Goal: Contribute content

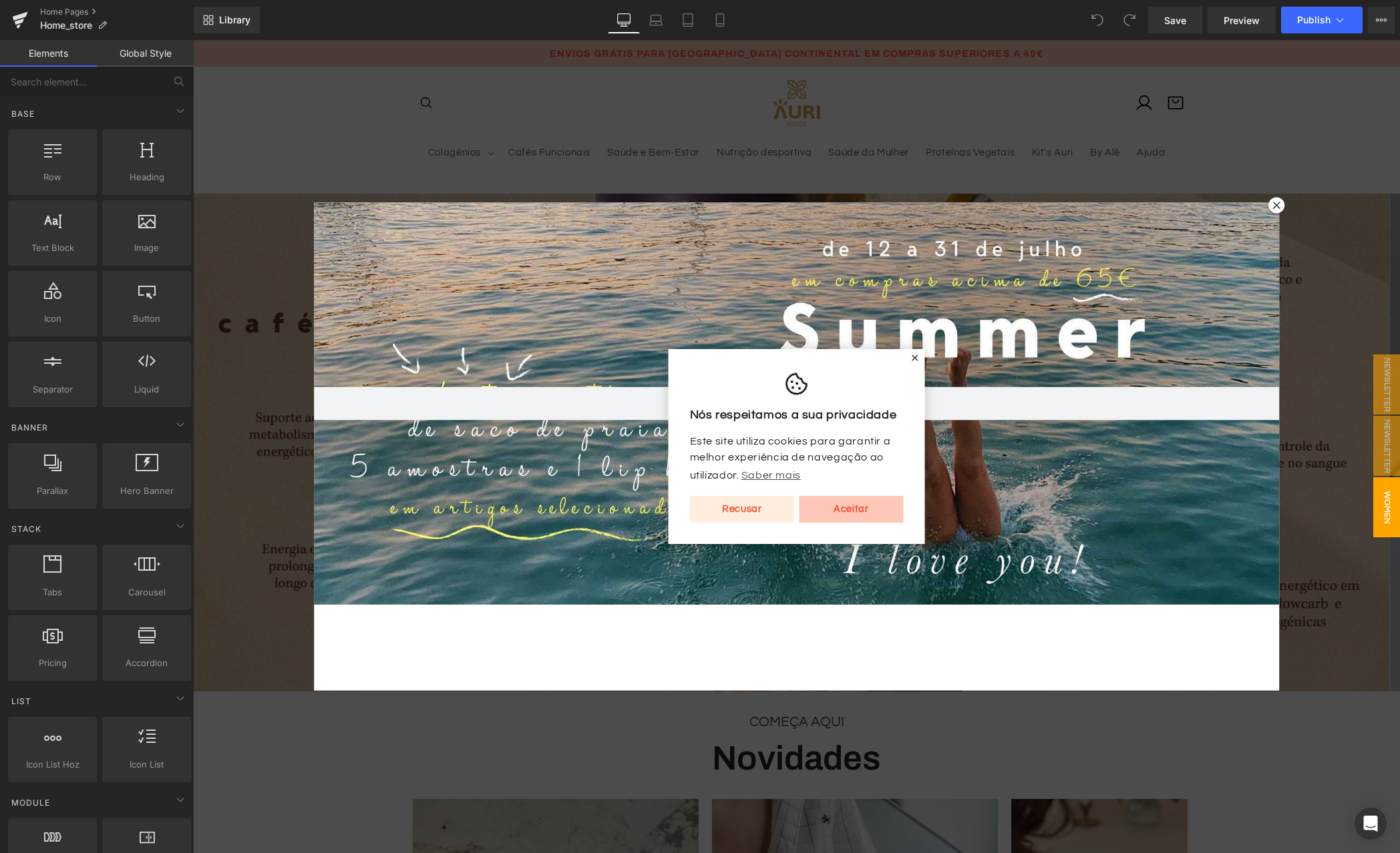
click at [744, 511] on link "Recusar" at bounding box center [742, 508] width 104 height 27
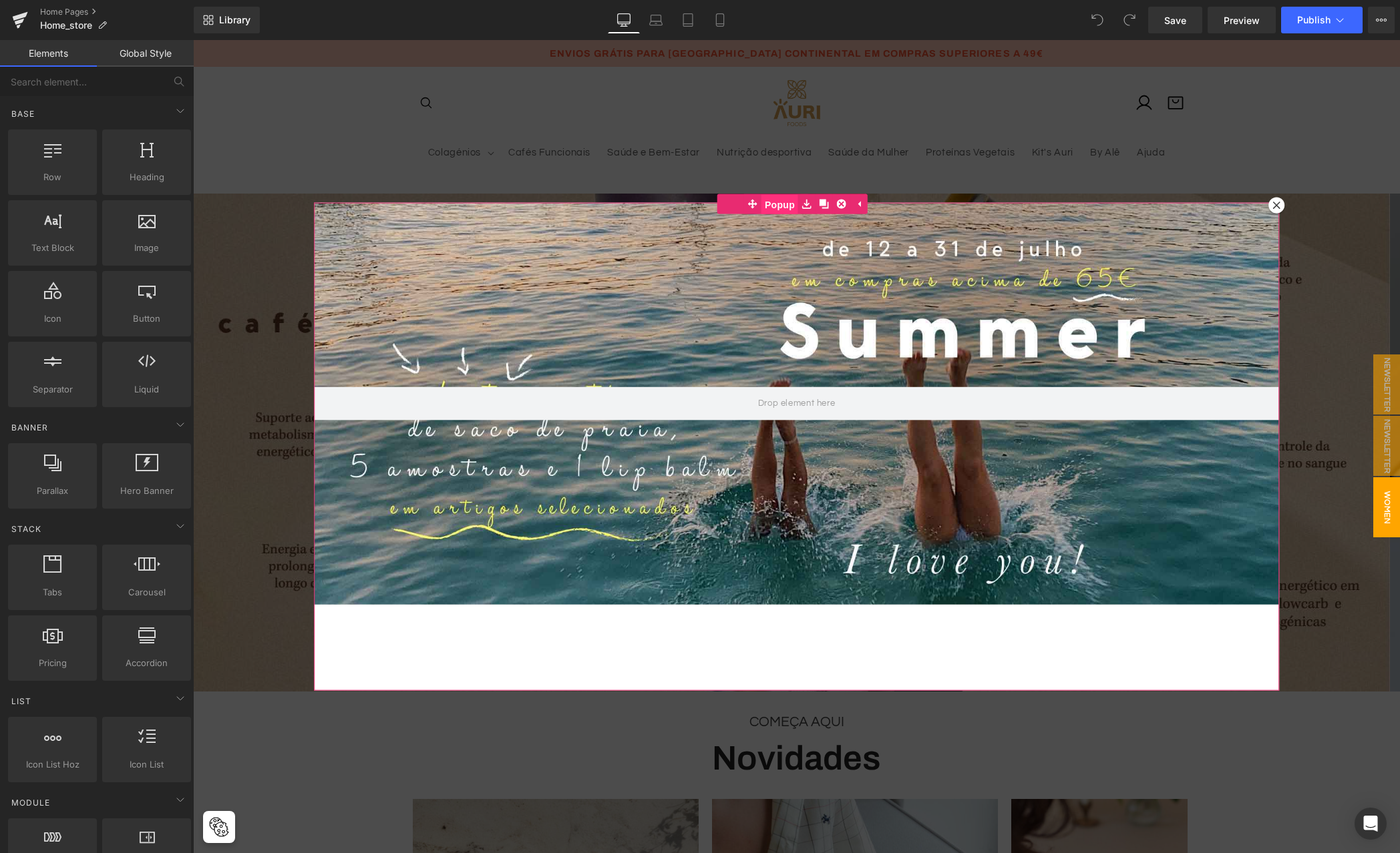
click at [767, 204] on span "Popup" at bounding box center [780, 204] width 37 height 20
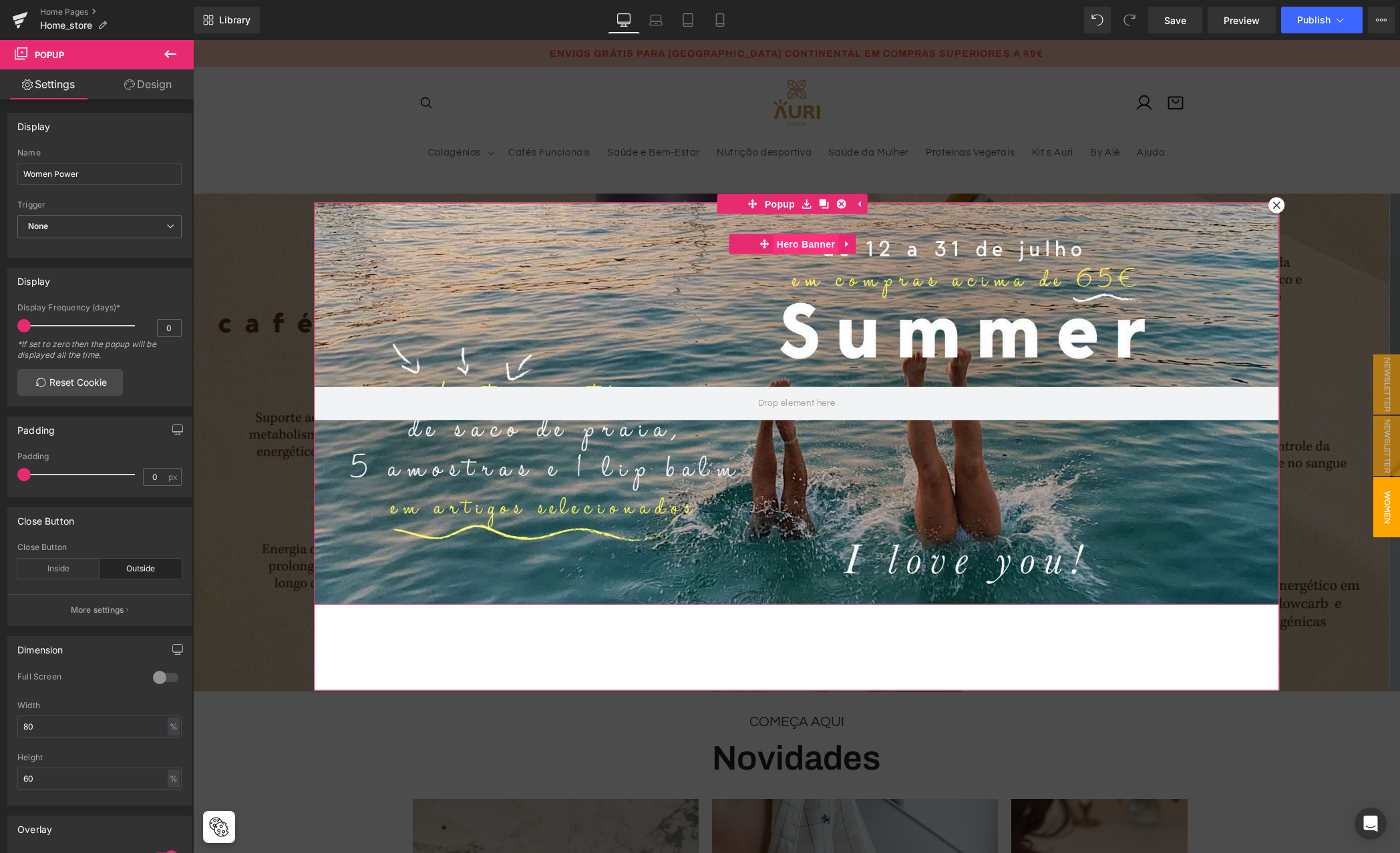
click at [792, 241] on span "Hero Banner" at bounding box center [806, 244] width 65 height 20
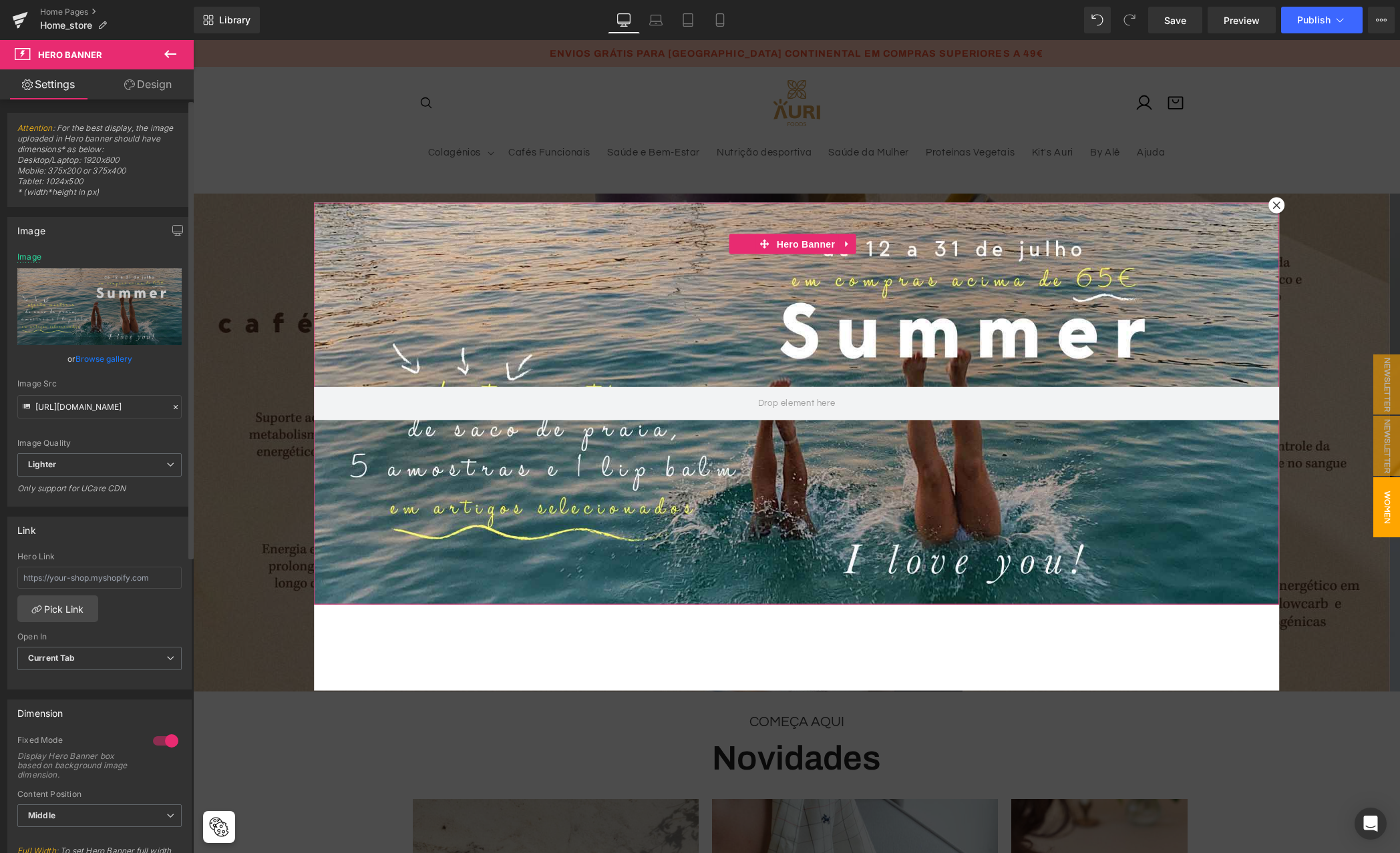
click at [104, 360] on link "Browse gallery" at bounding box center [104, 358] width 57 height 23
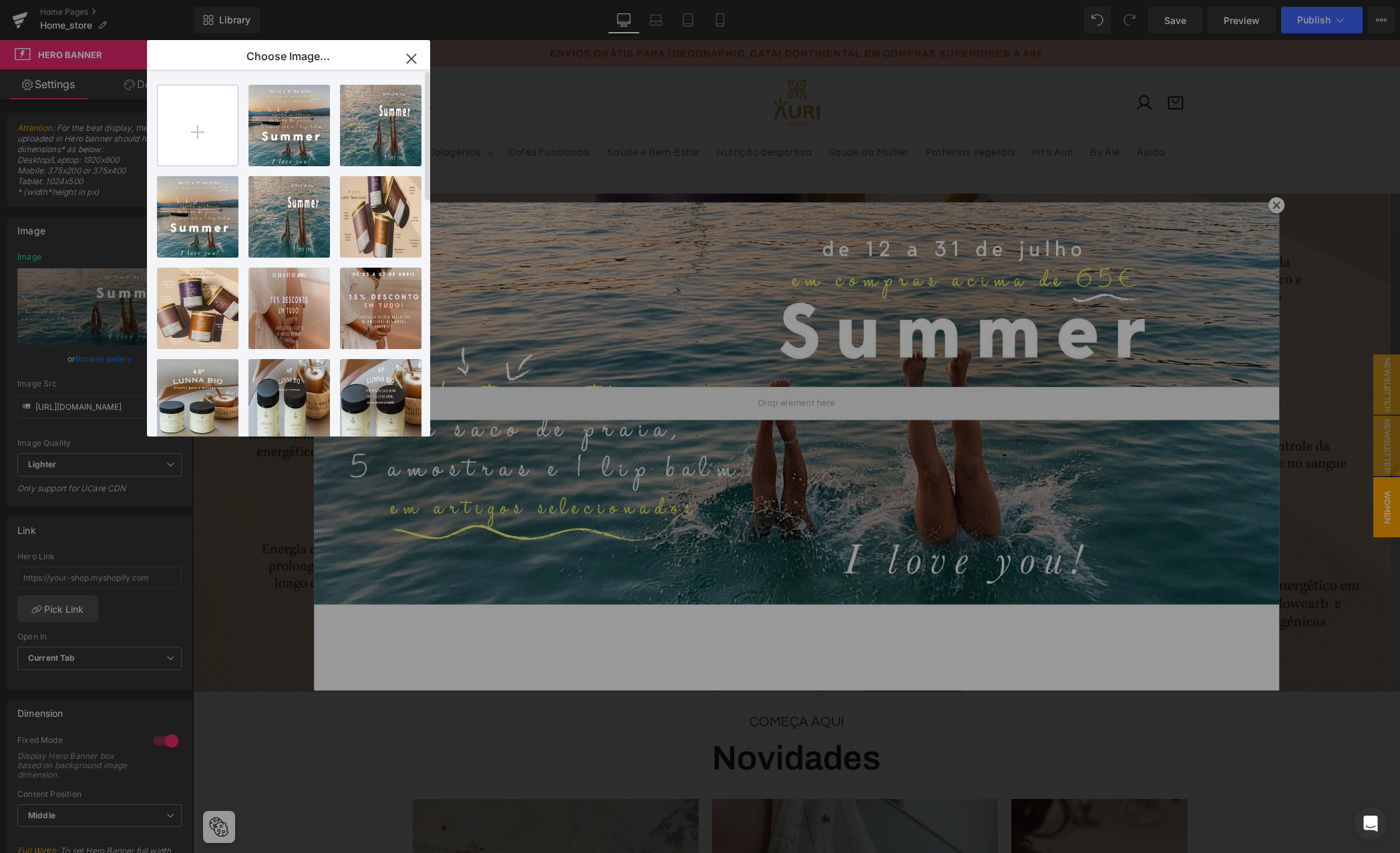
click at [216, 118] on input "file" at bounding box center [197, 125] width 80 height 80
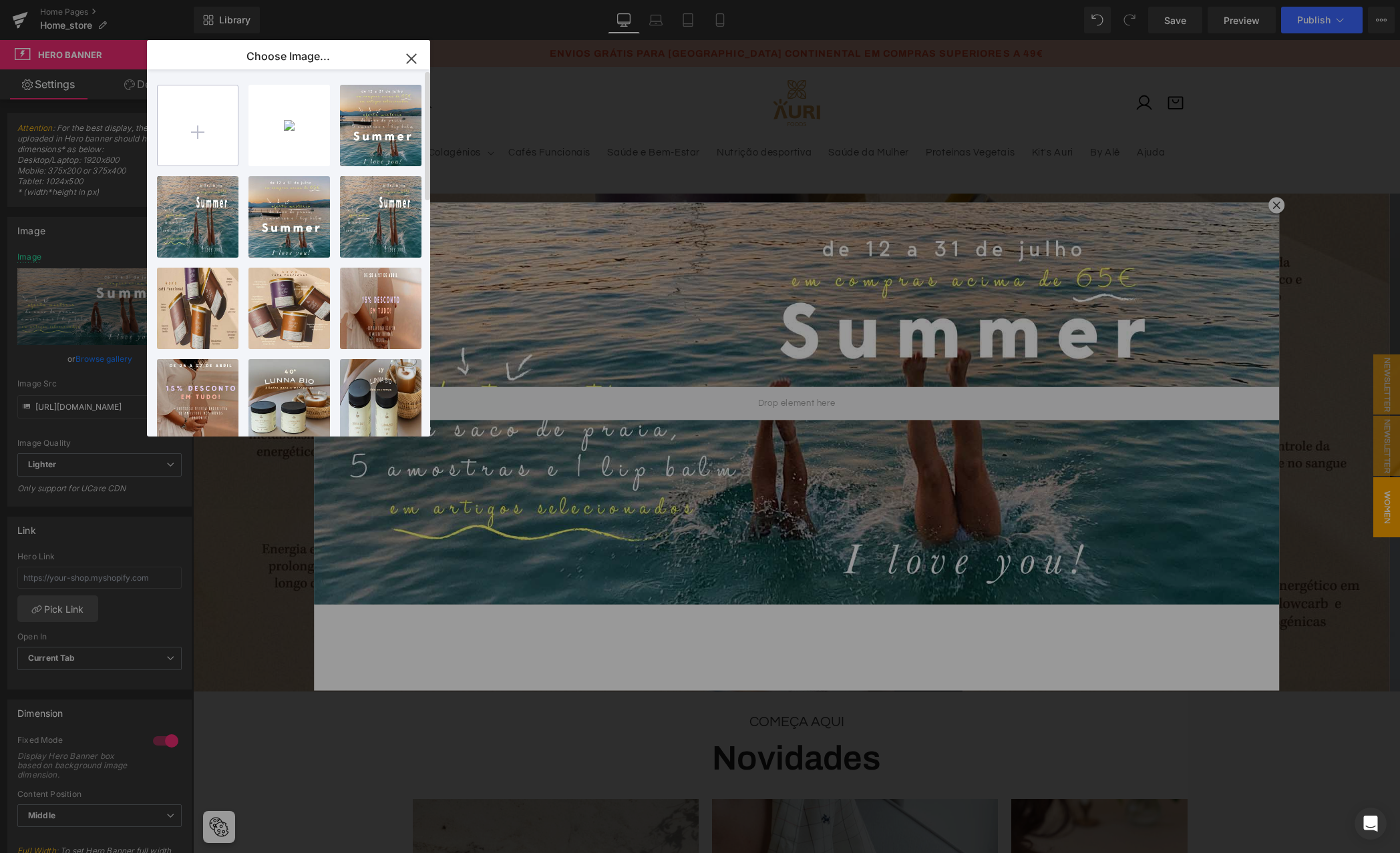
click at [210, 137] on input "file" at bounding box center [197, 125] width 80 height 80
type input "C:\fakepath\endless-summer-mobile.jpg"
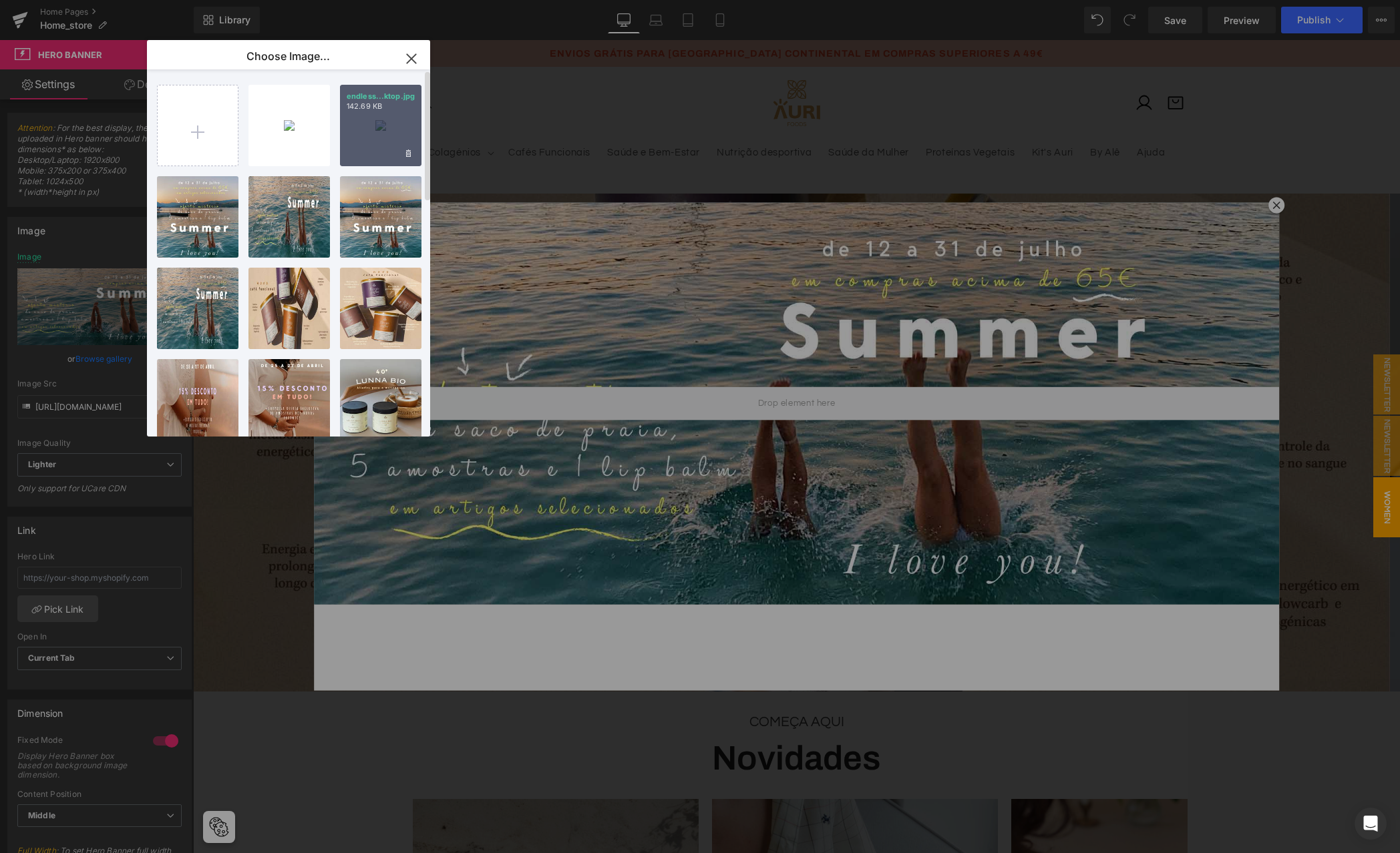
click at [362, 126] on div "endless...ktop.jpg 142.69 KB" at bounding box center [381, 125] width 81 height 81
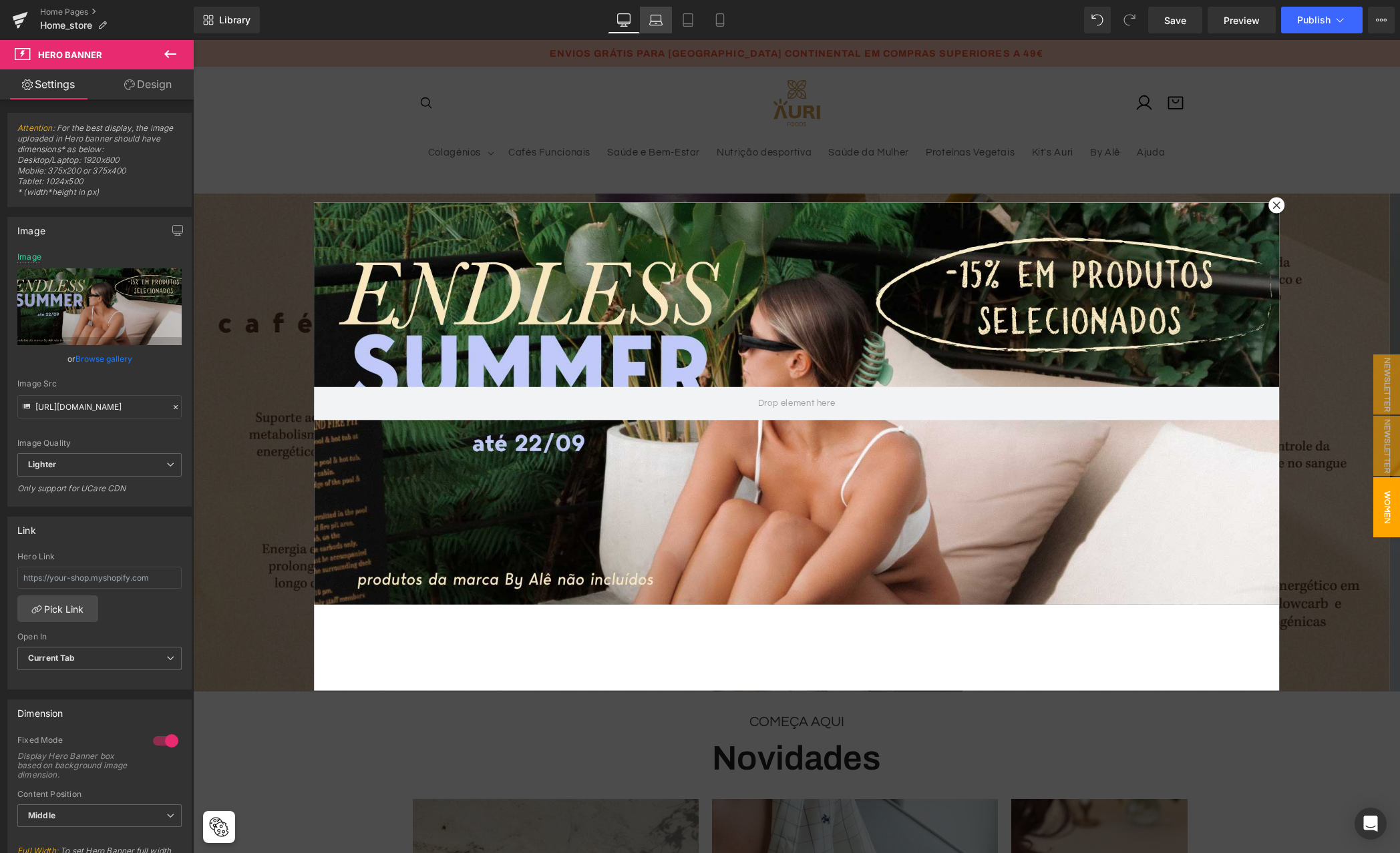
click at [653, 20] on icon at bounding box center [655, 19] width 13 height 13
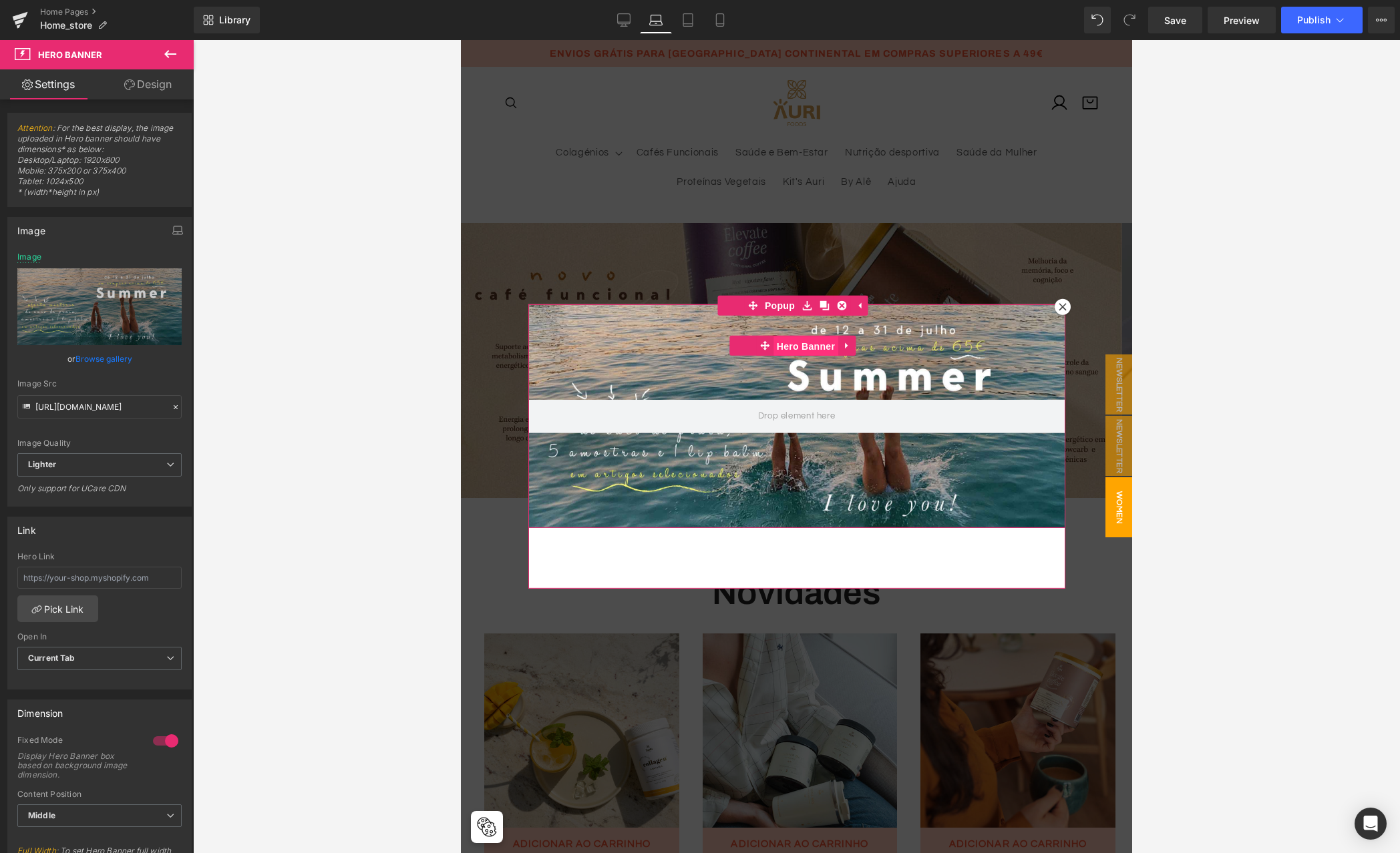
click at [792, 345] on span "Hero Banner" at bounding box center [806, 346] width 65 height 20
click at [100, 356] on link "Browse gallery" at bounding box center [104, 358] width 57 height 23
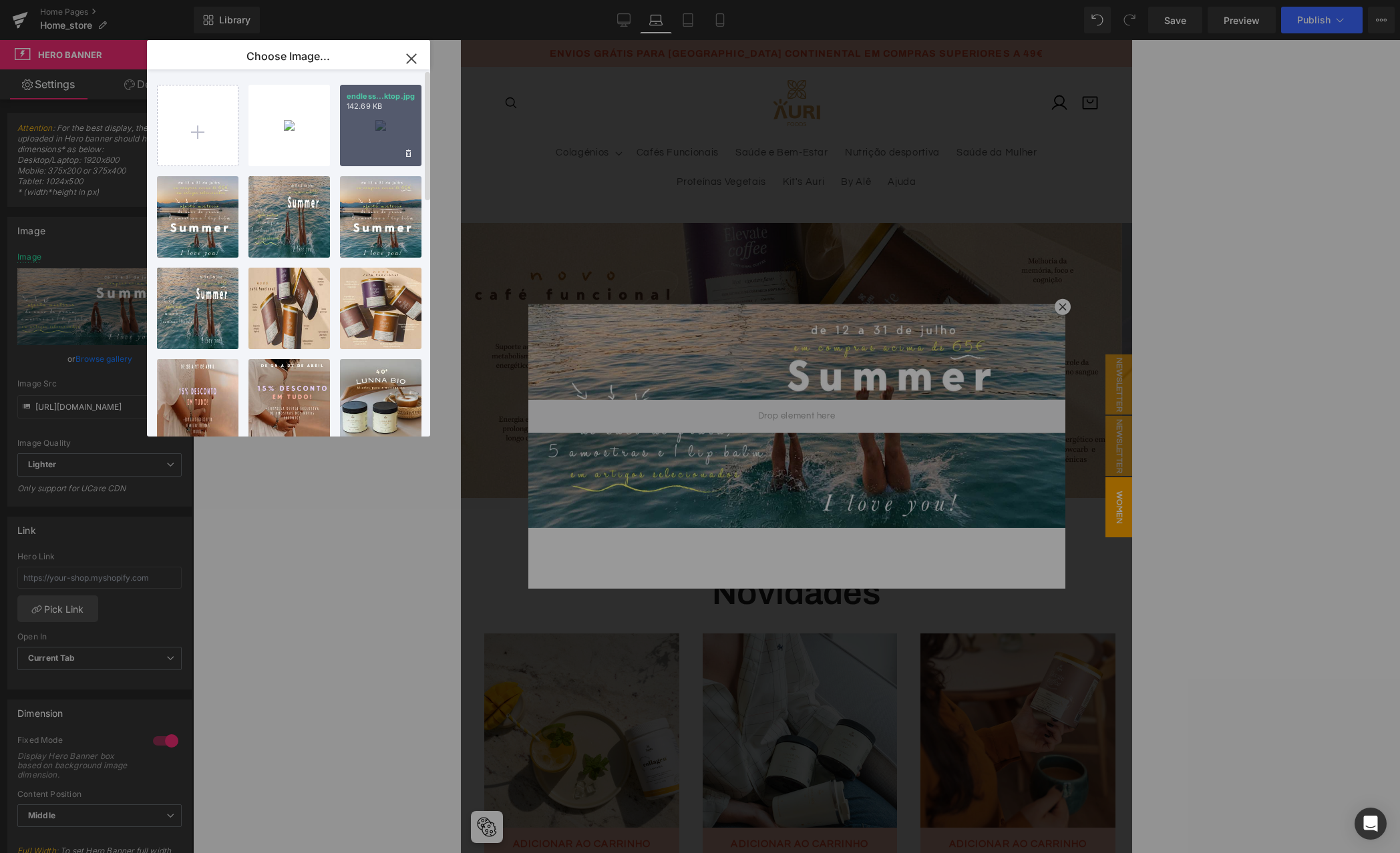
click at [363, 132] on div "endless...ktop.jpg 142.69 KB" at bounding box center [381, 125] width 81 height 81
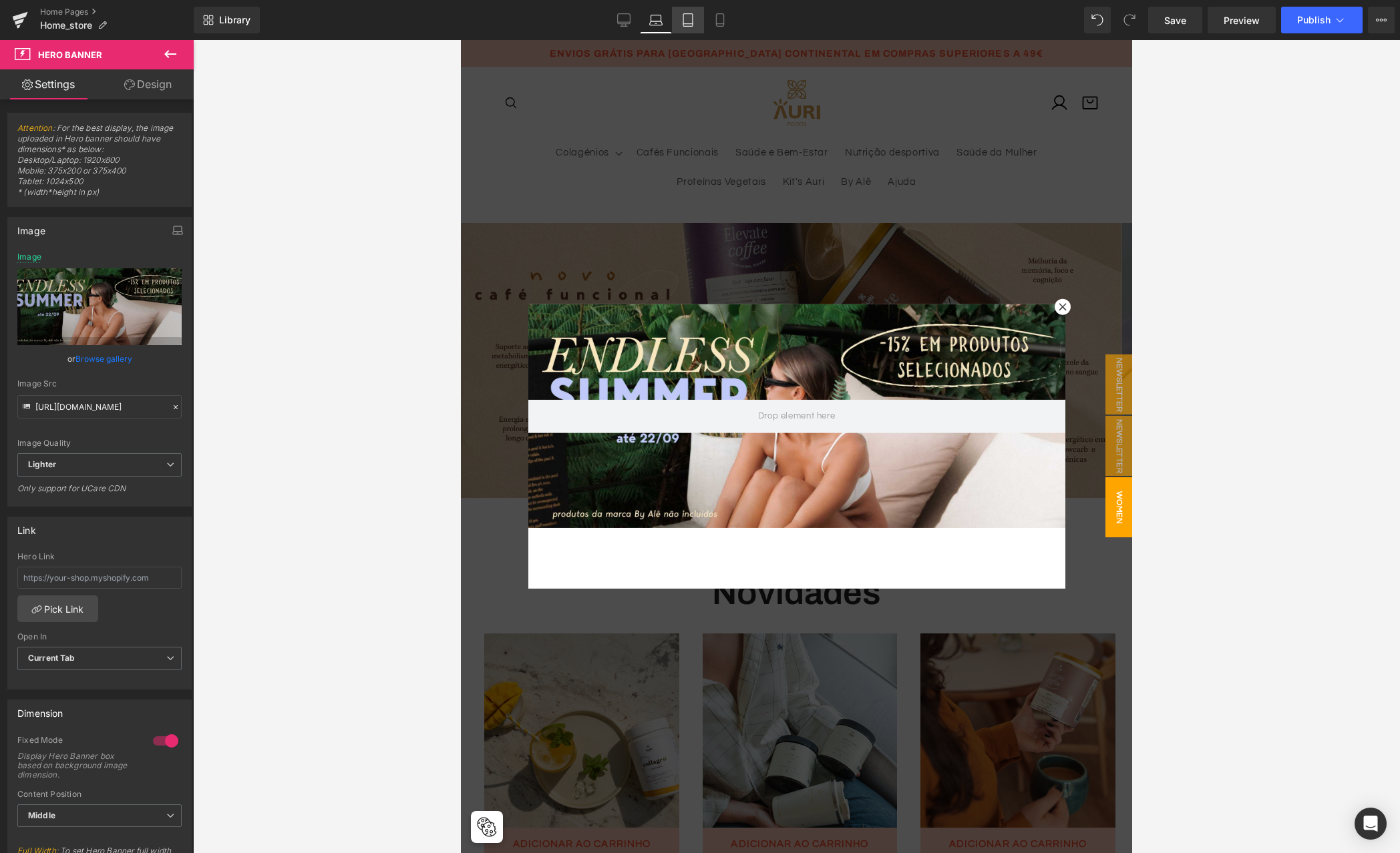
click at [683, 12] on link "Tablet" at bounding box center [688, 19] width 32 height 27
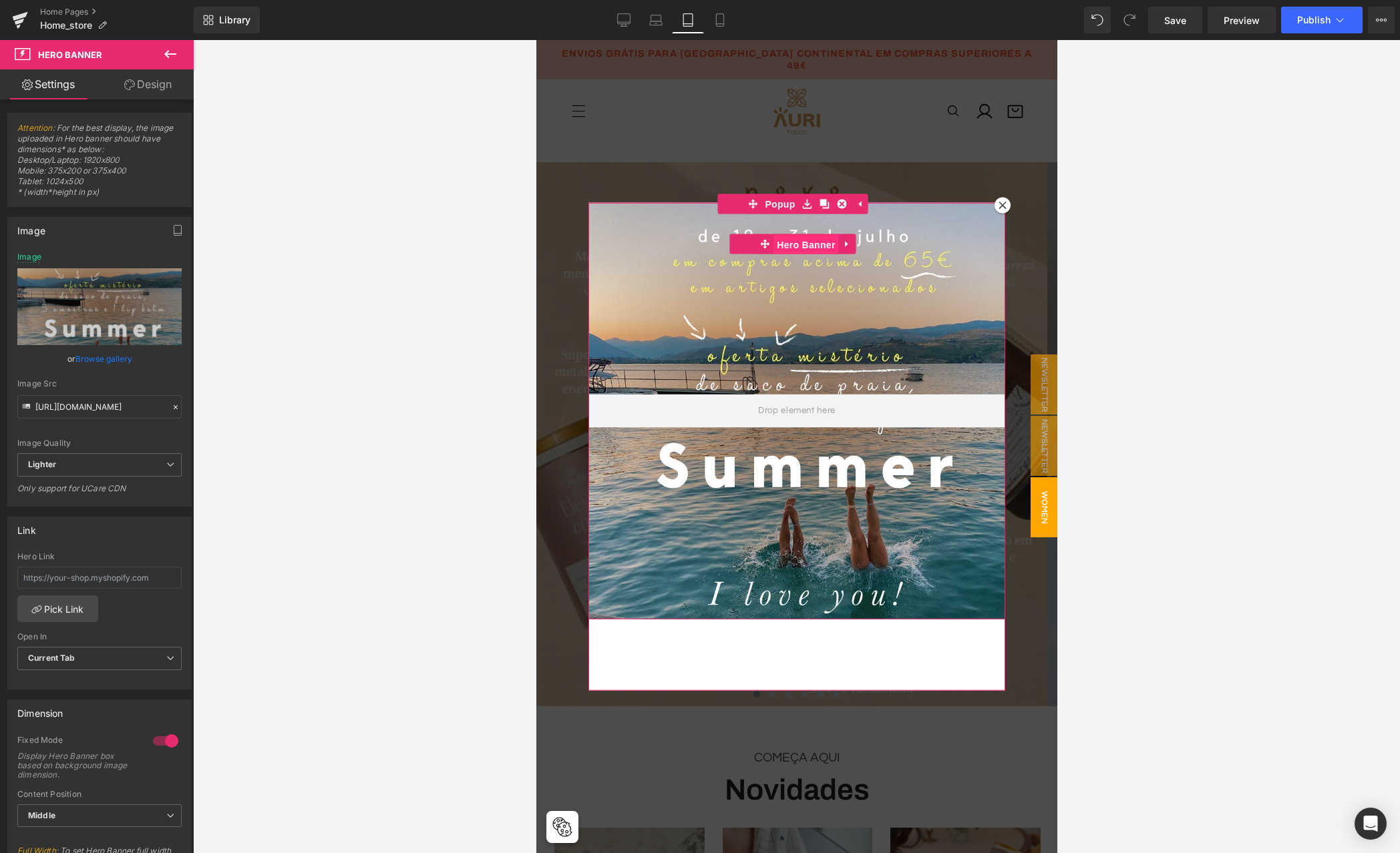
click at [793, 240] on span "Hero Banner" at bounding box center [805, 244] width 65 height 20
click at [113, 360] on link "Browse gallery" at bounding box center [104, 358] width 57 height 23
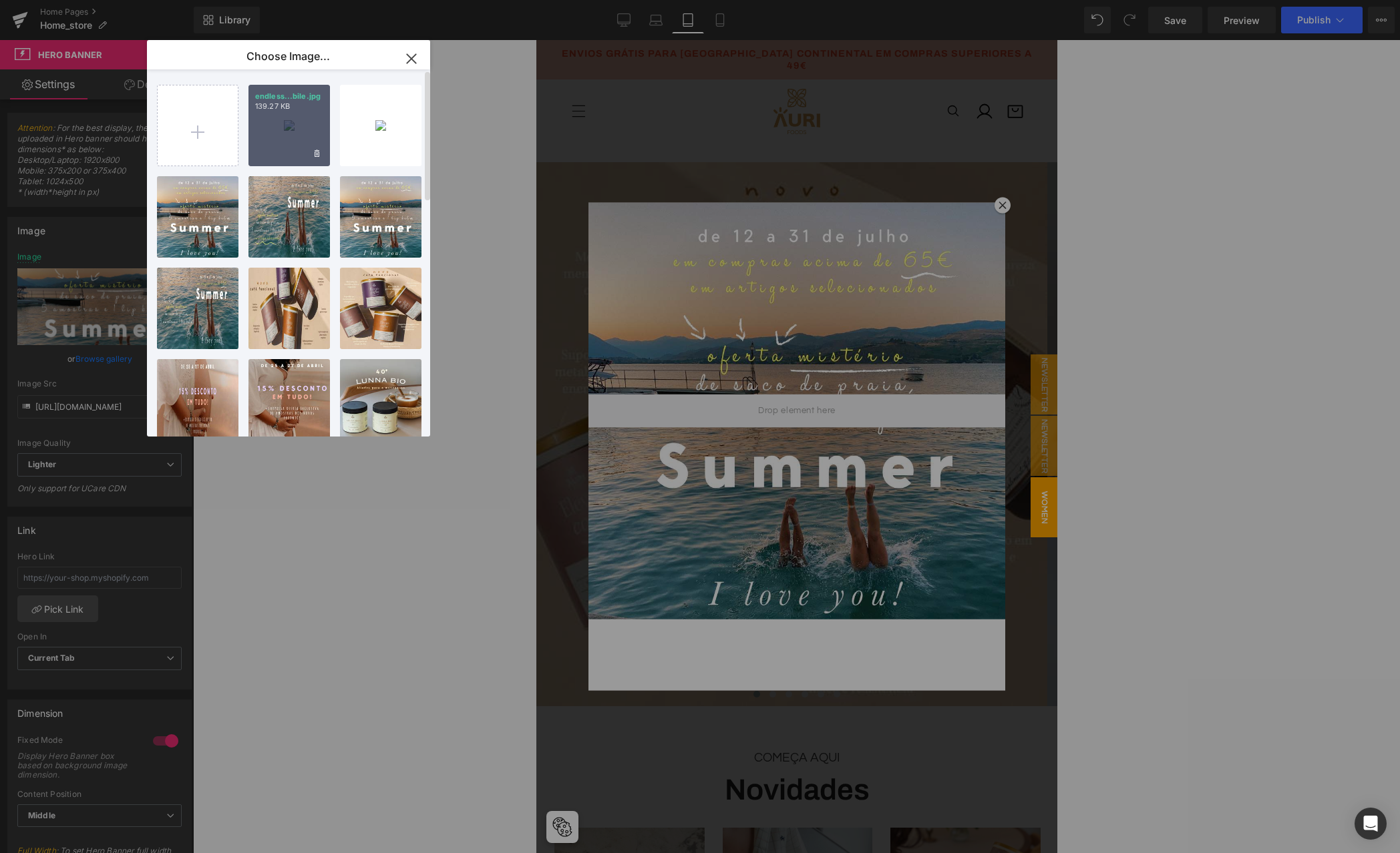
click at [287, 134] on div "endless...bile.jpg 139.27 KB" at bounding box center [289, 125] width 81 height 81
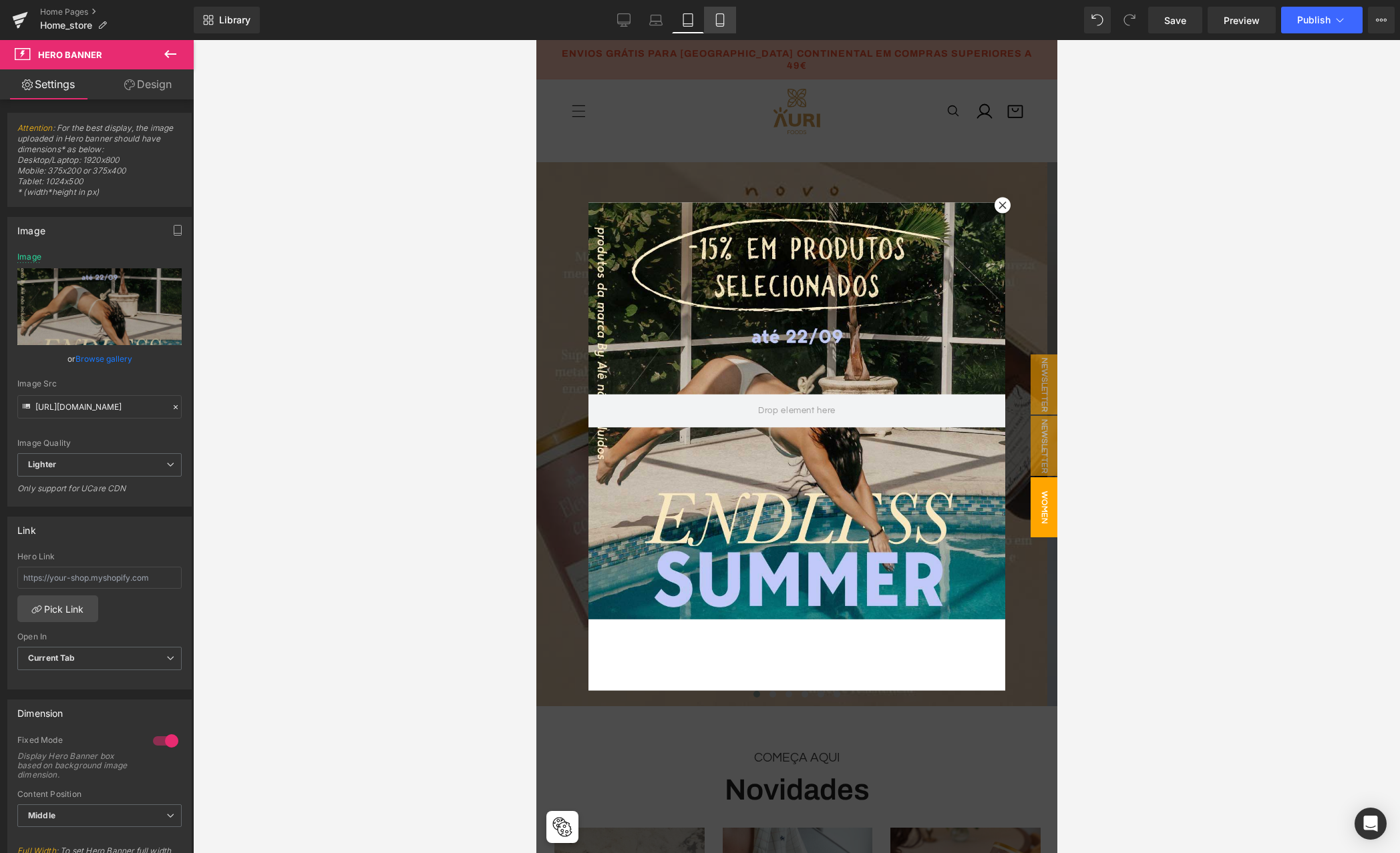
click at [724, 15] on icon at bounding box center [720, 19] width 13 height 13
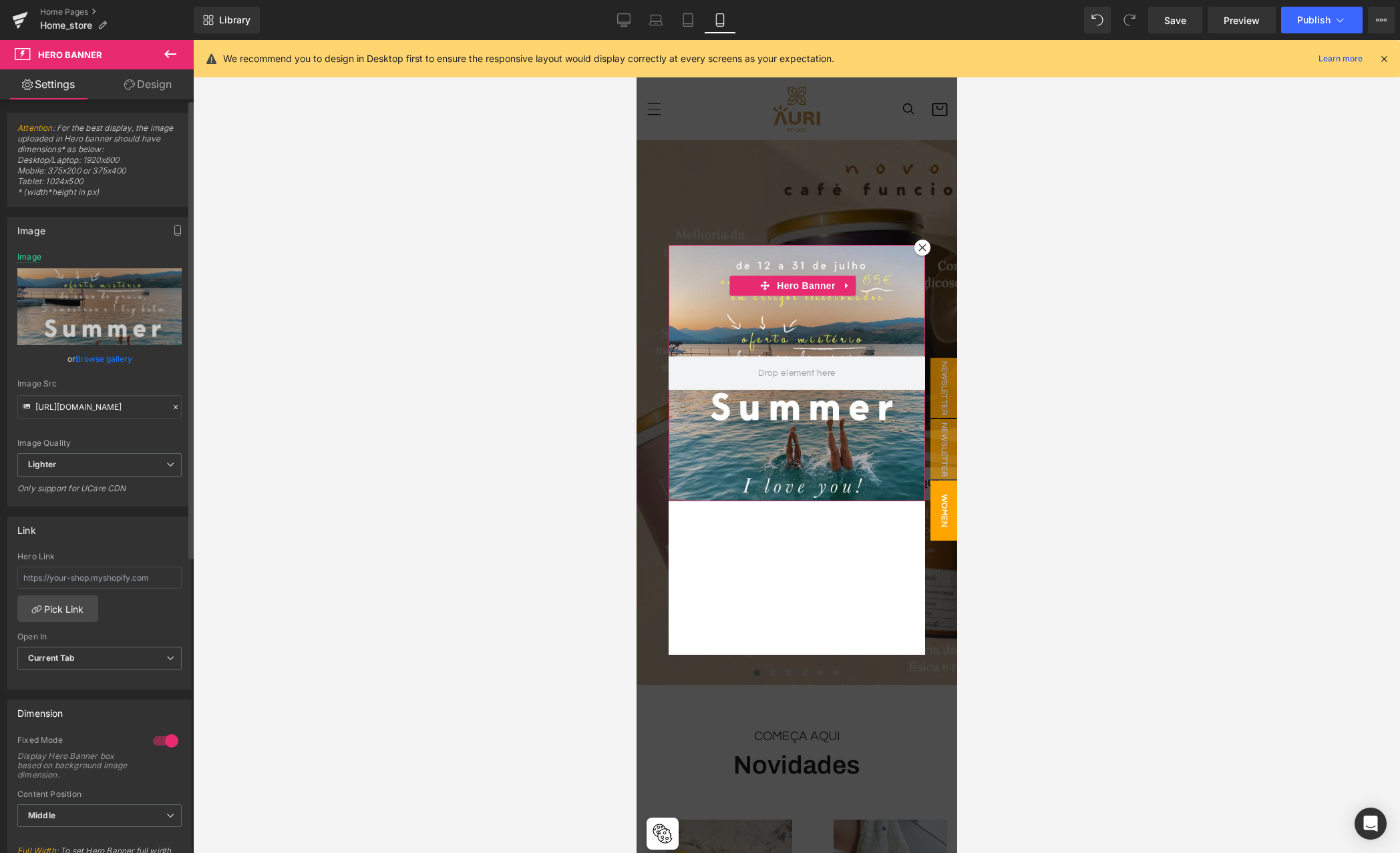
scroll to position [41, 0]
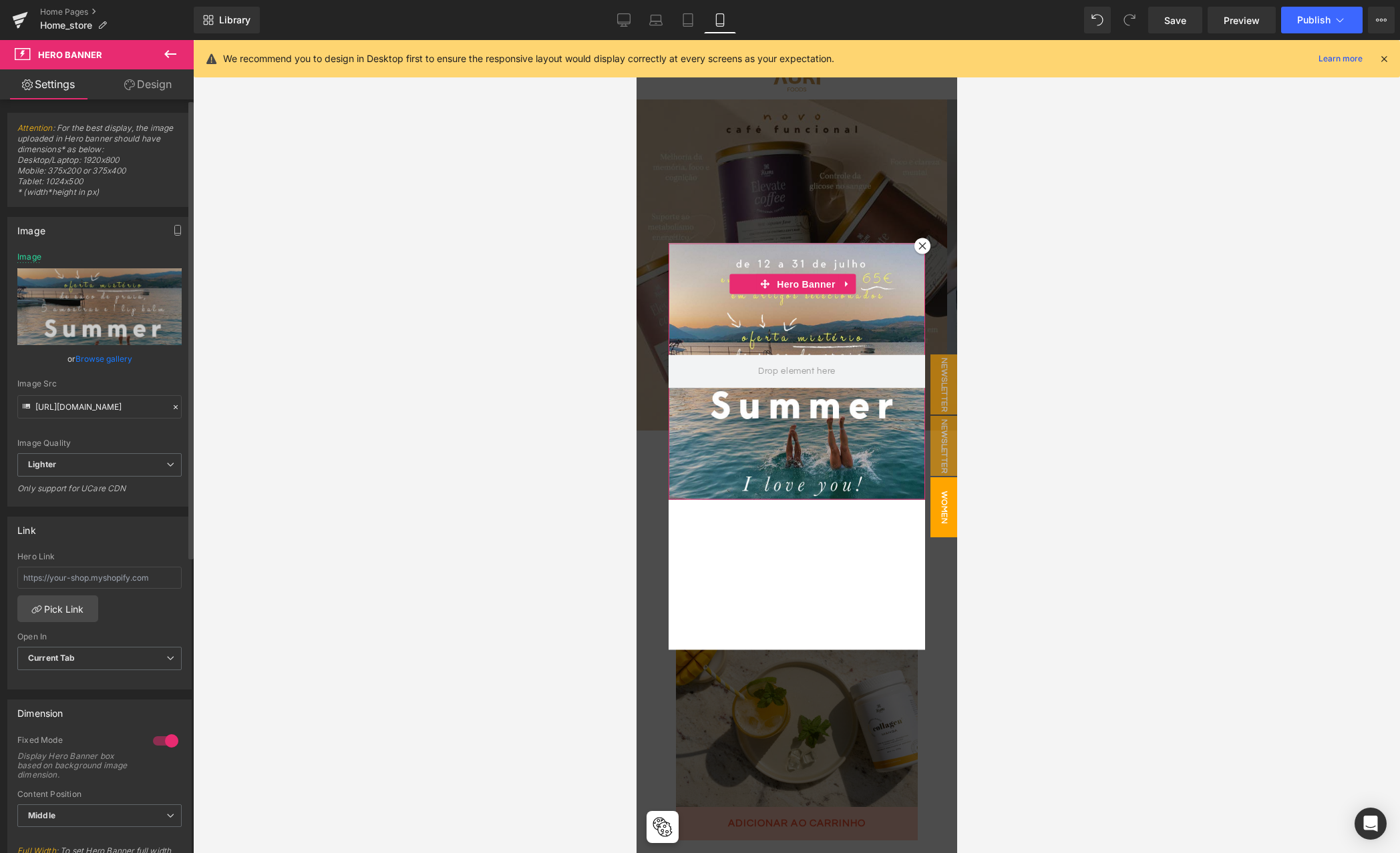
click at [101, 363] on link "Browse gallery" at bounding box center [104, 358] width 57 height 23
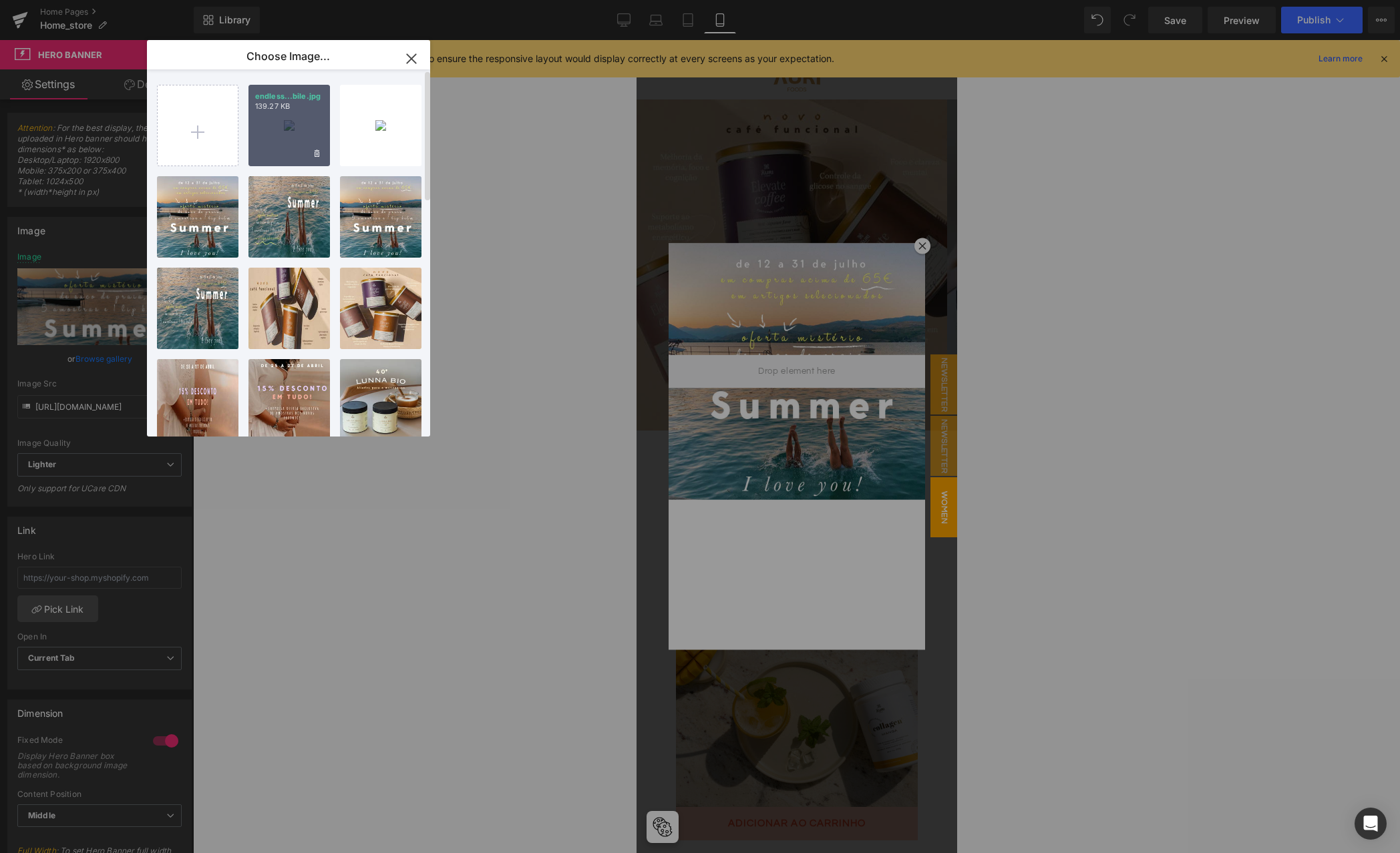
click at [265, 135] on div "endless...bile.jpg 139.27 KB" at bounding box center [289, 125] width 81 height 81
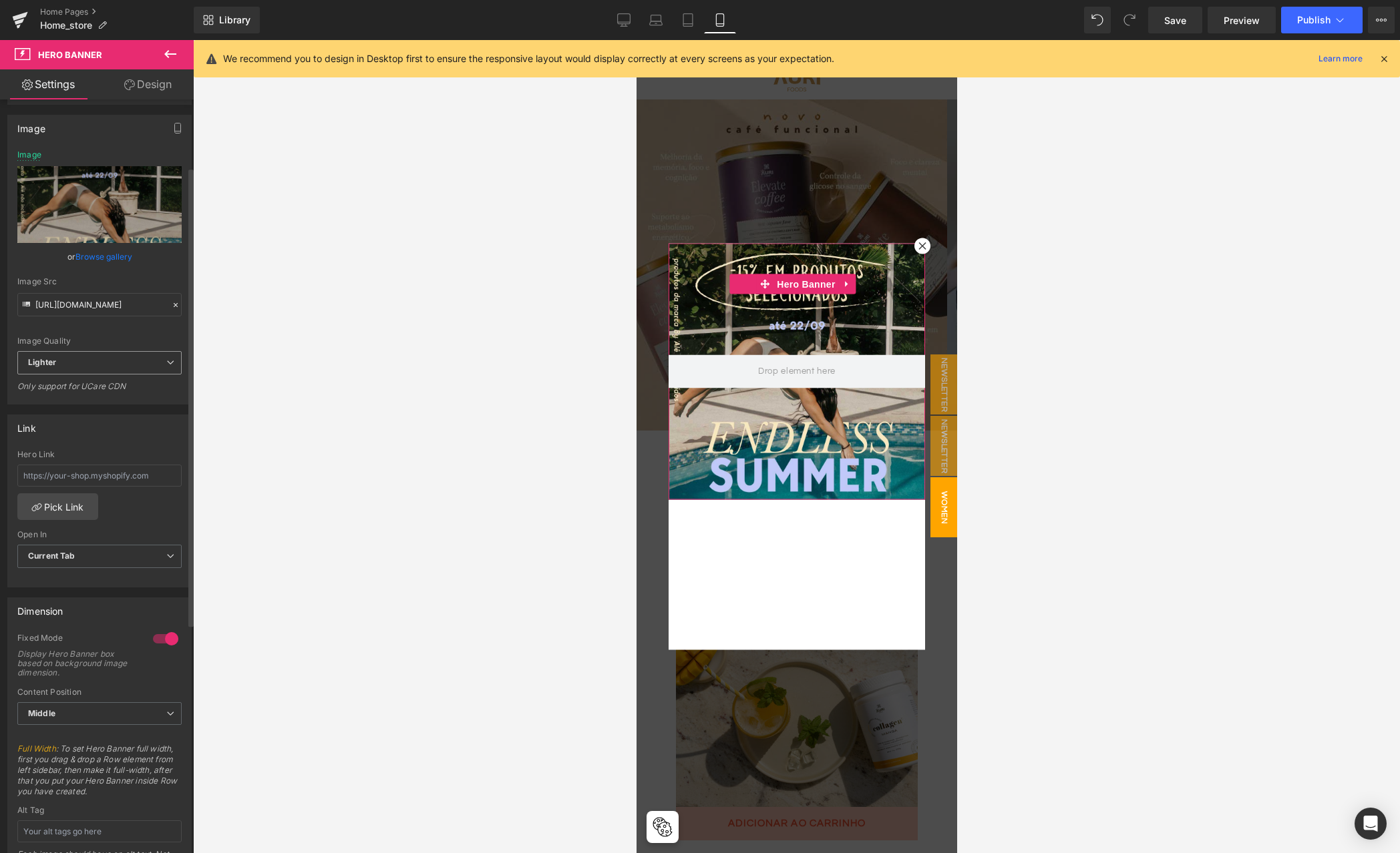
scroll to position [319, 0]
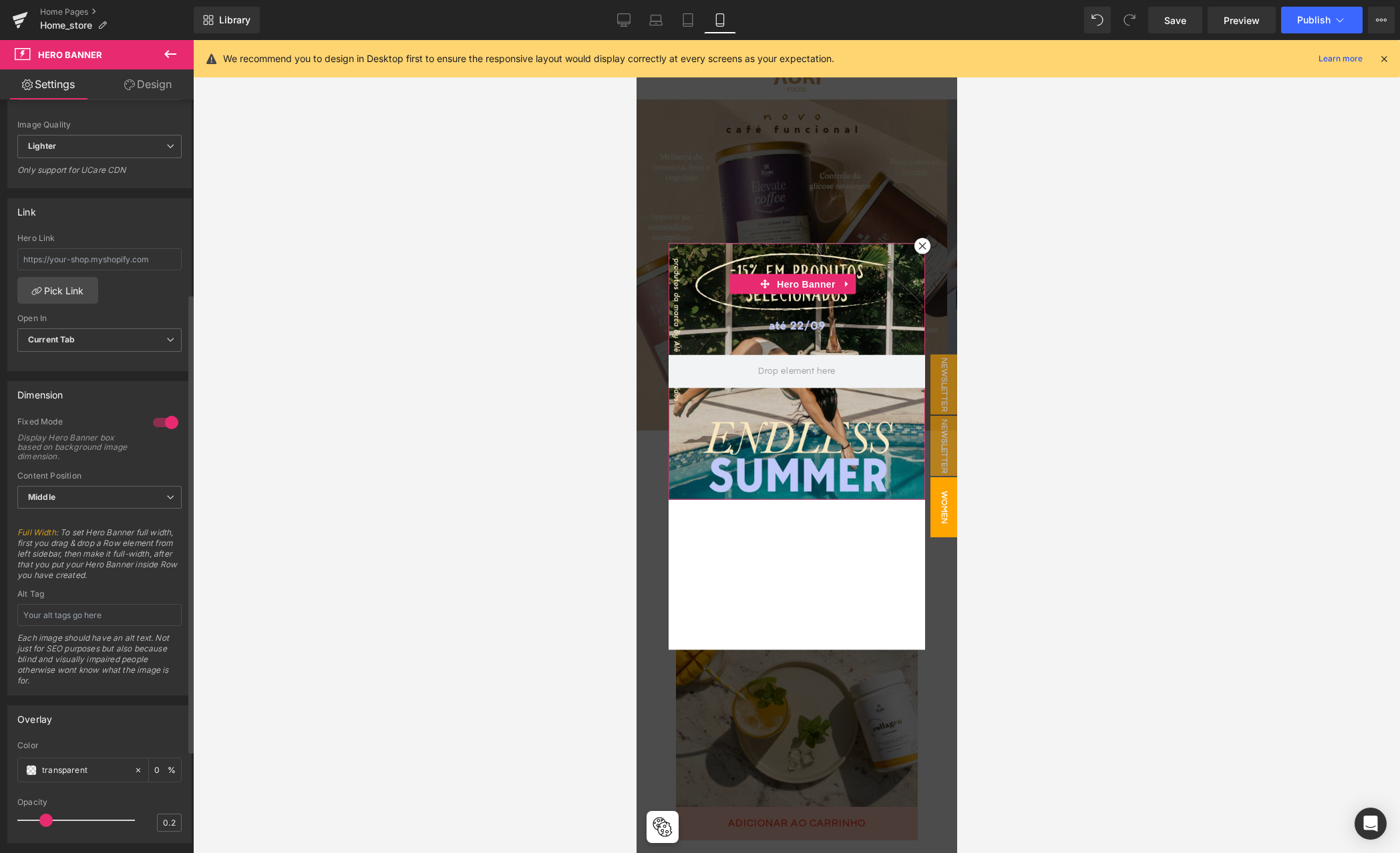
click at [161, 423] on div at bounding box center [165, 422] width 32 height 21
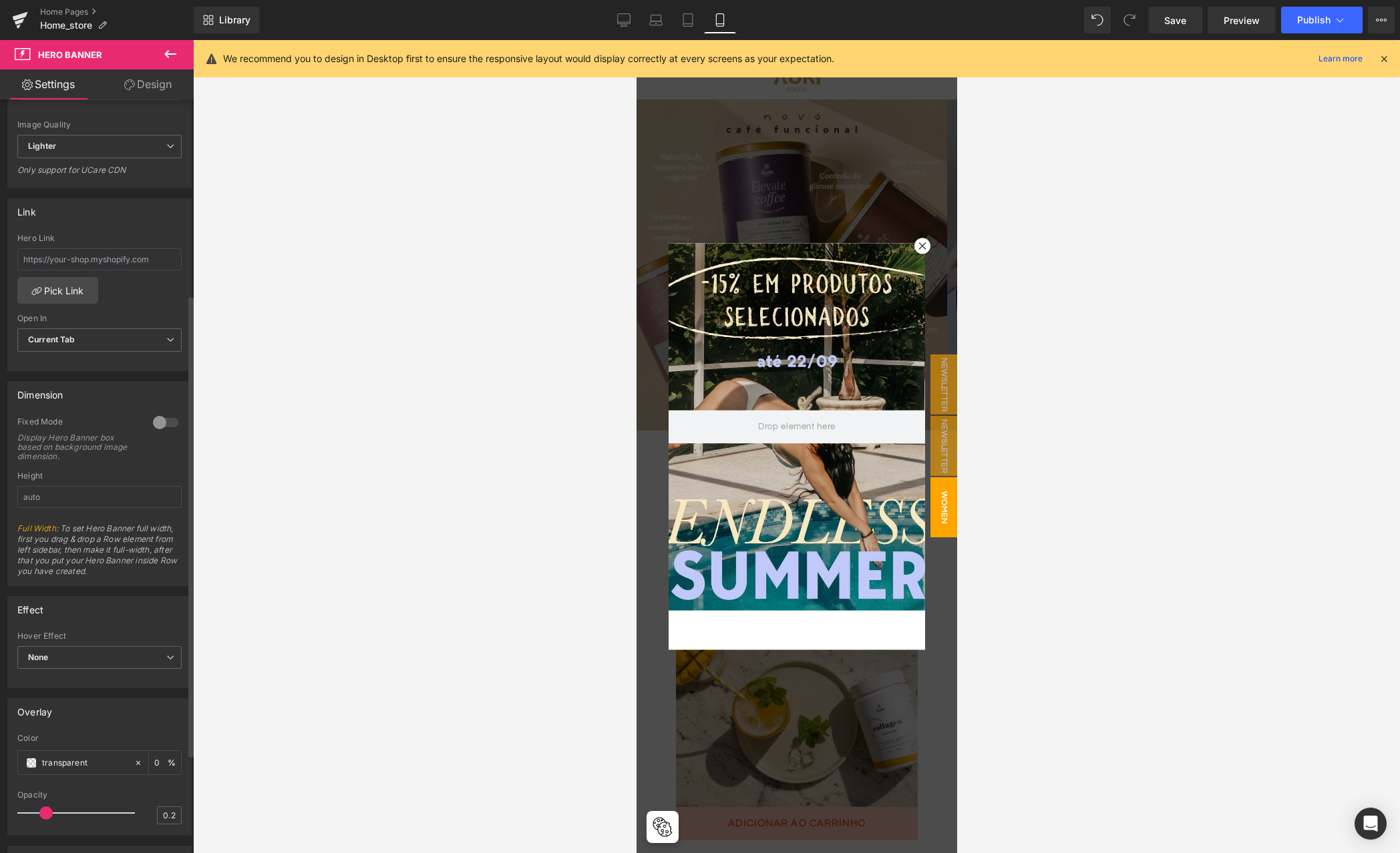
click at [161, 423] on div at bounding box center [165, 422] width 32 height 21
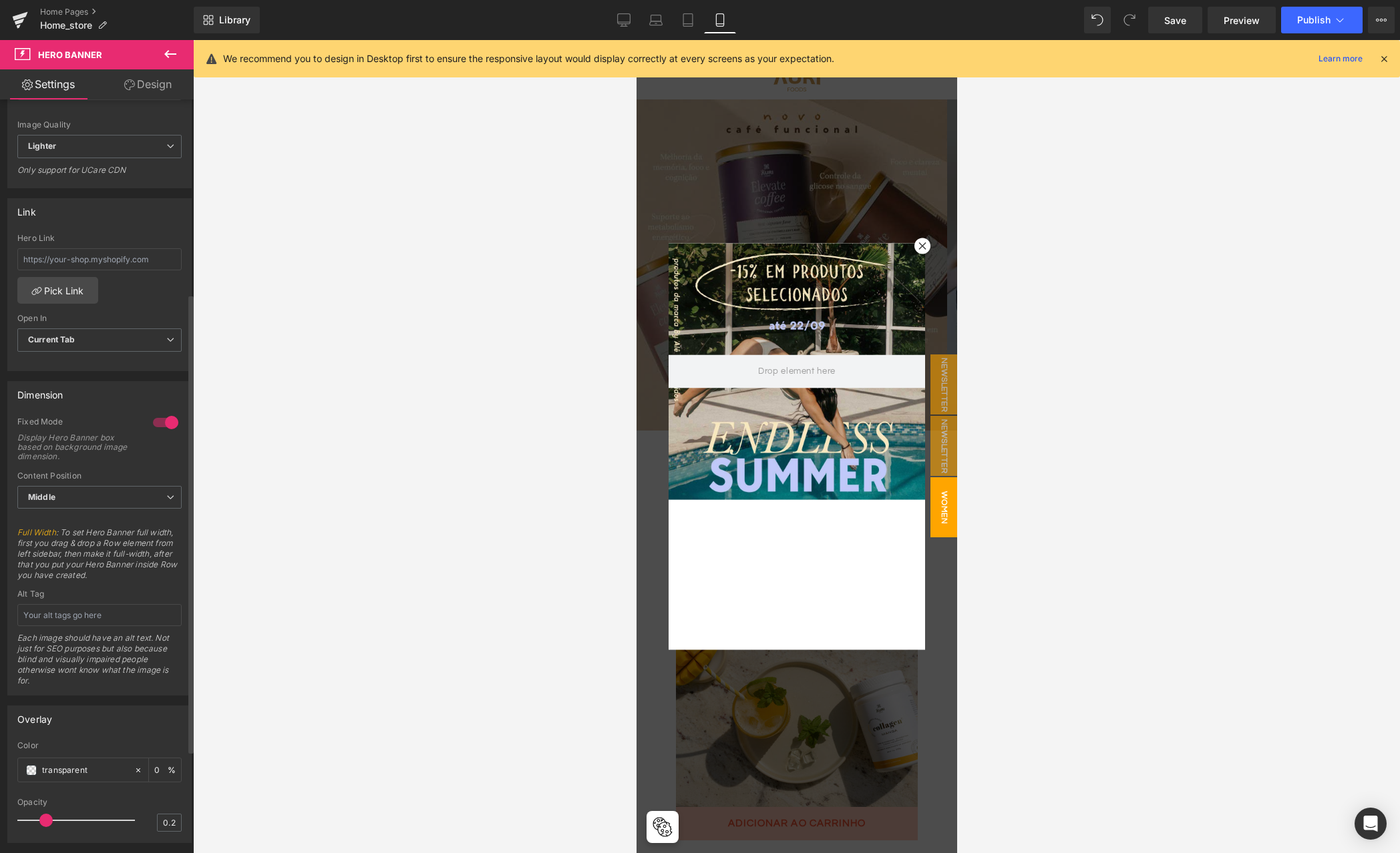
click at [161, 423] on div at bounding box center [165, 422] width 32 height 21
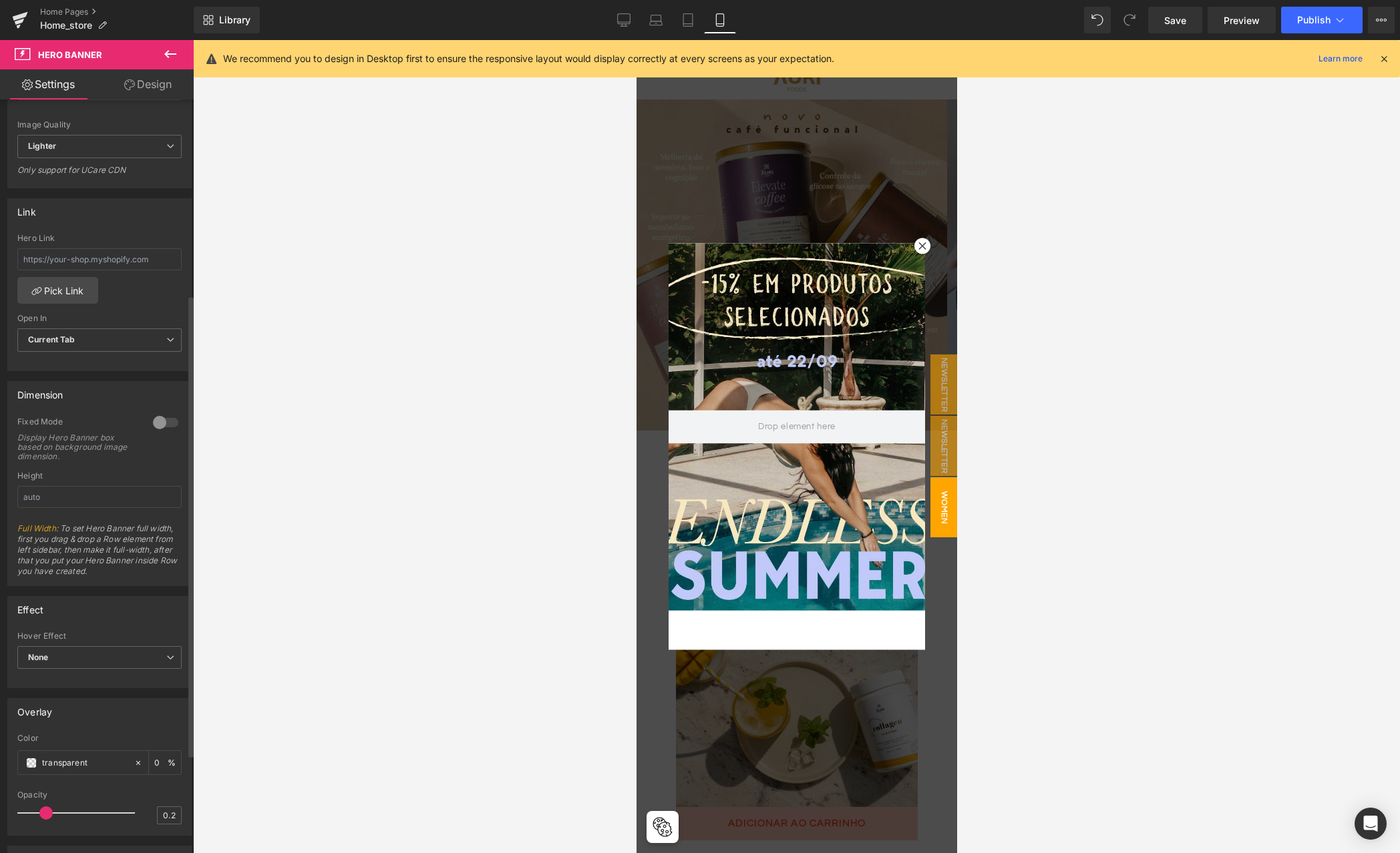
click at [161, 423] on div at bounding box center [165, 422] width 32 height 21
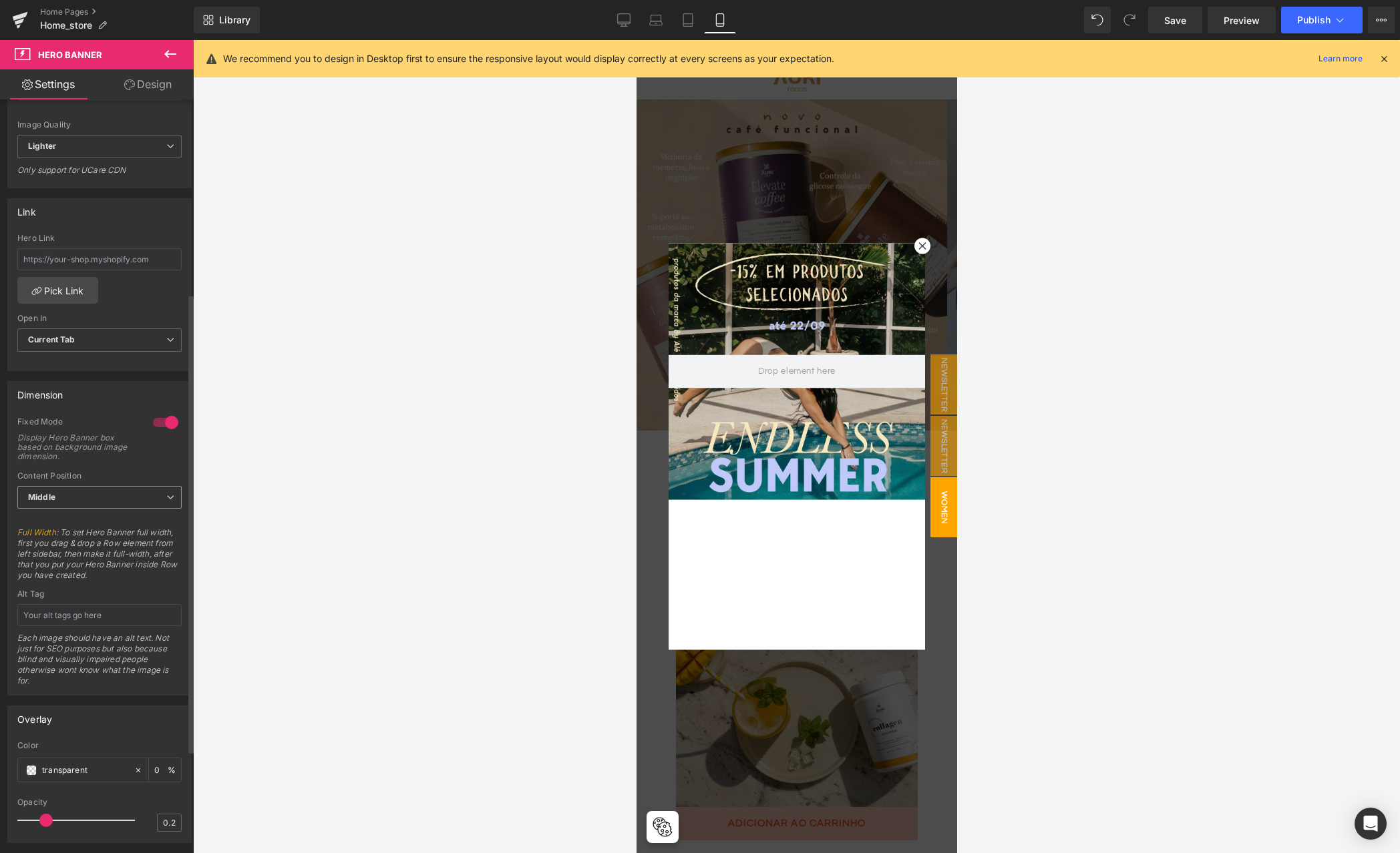
click at [157, 492] on span "Middle" at bounding box center [100, 497] width 164 height 23
click at [157, 492] on span "Middle" at bounding box center [97, 497] width 159 height 23
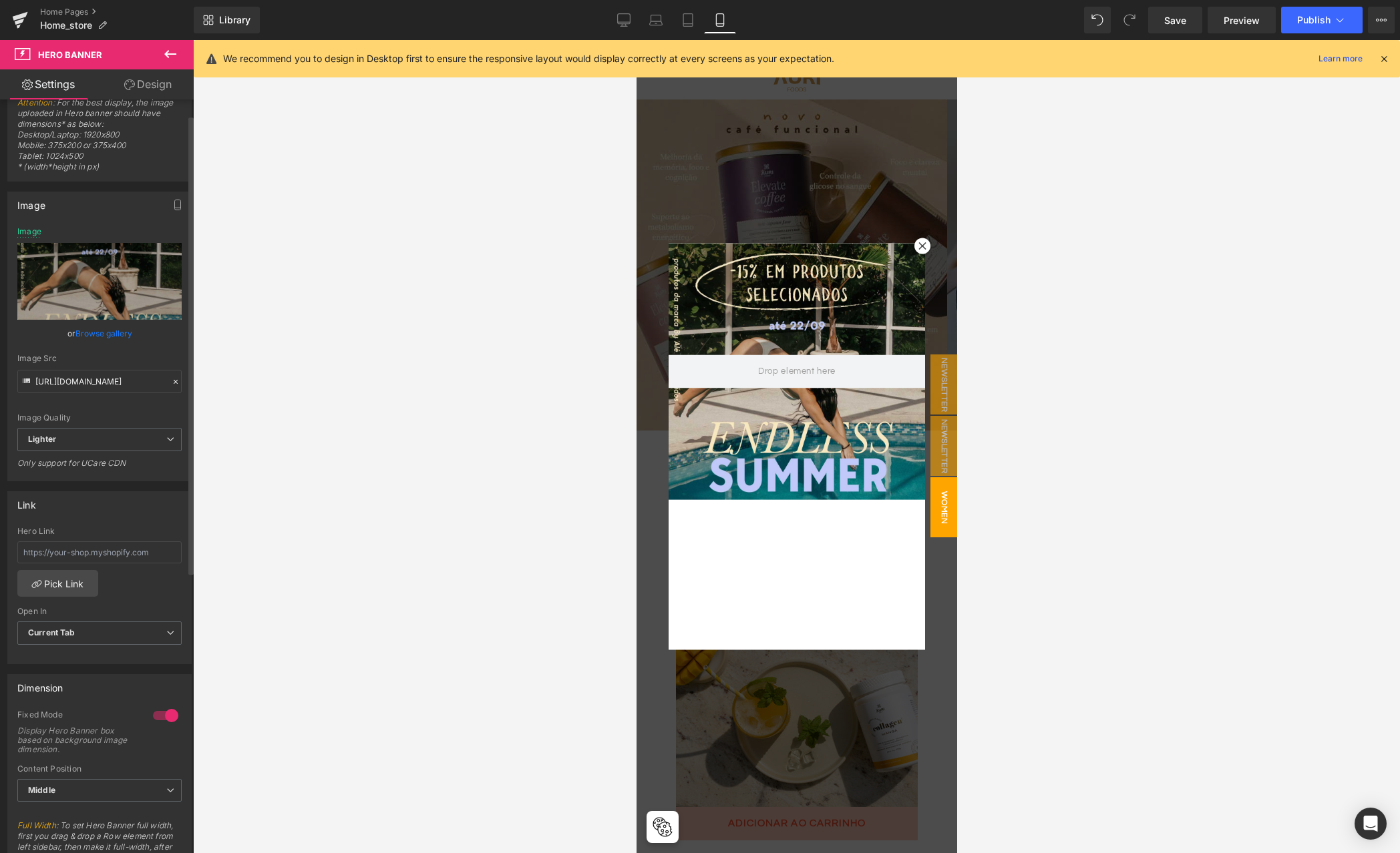
scroll to position [0, 0]
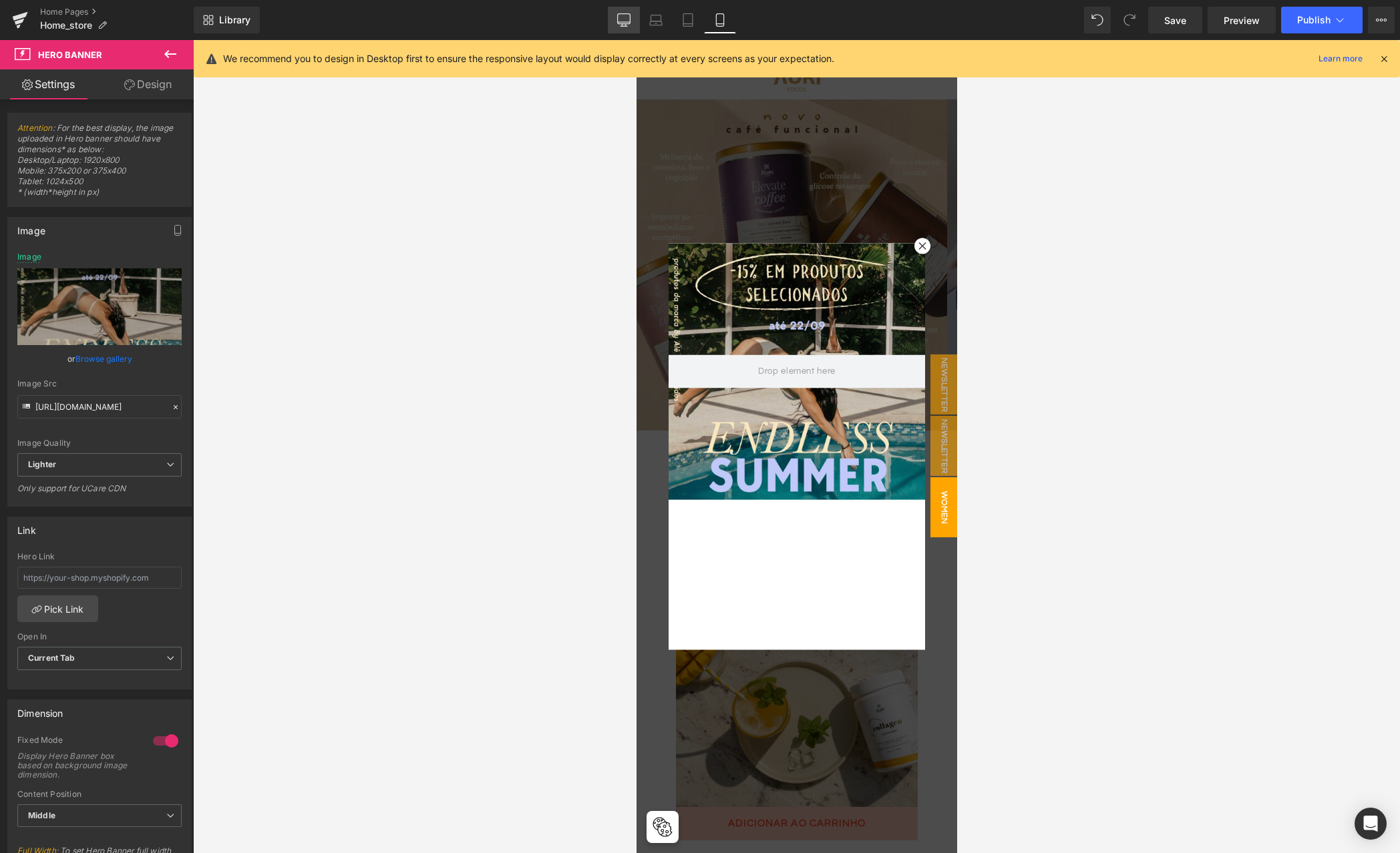
click at [620, 18] on icon at bounding box center [624, 19] width 13 height 13
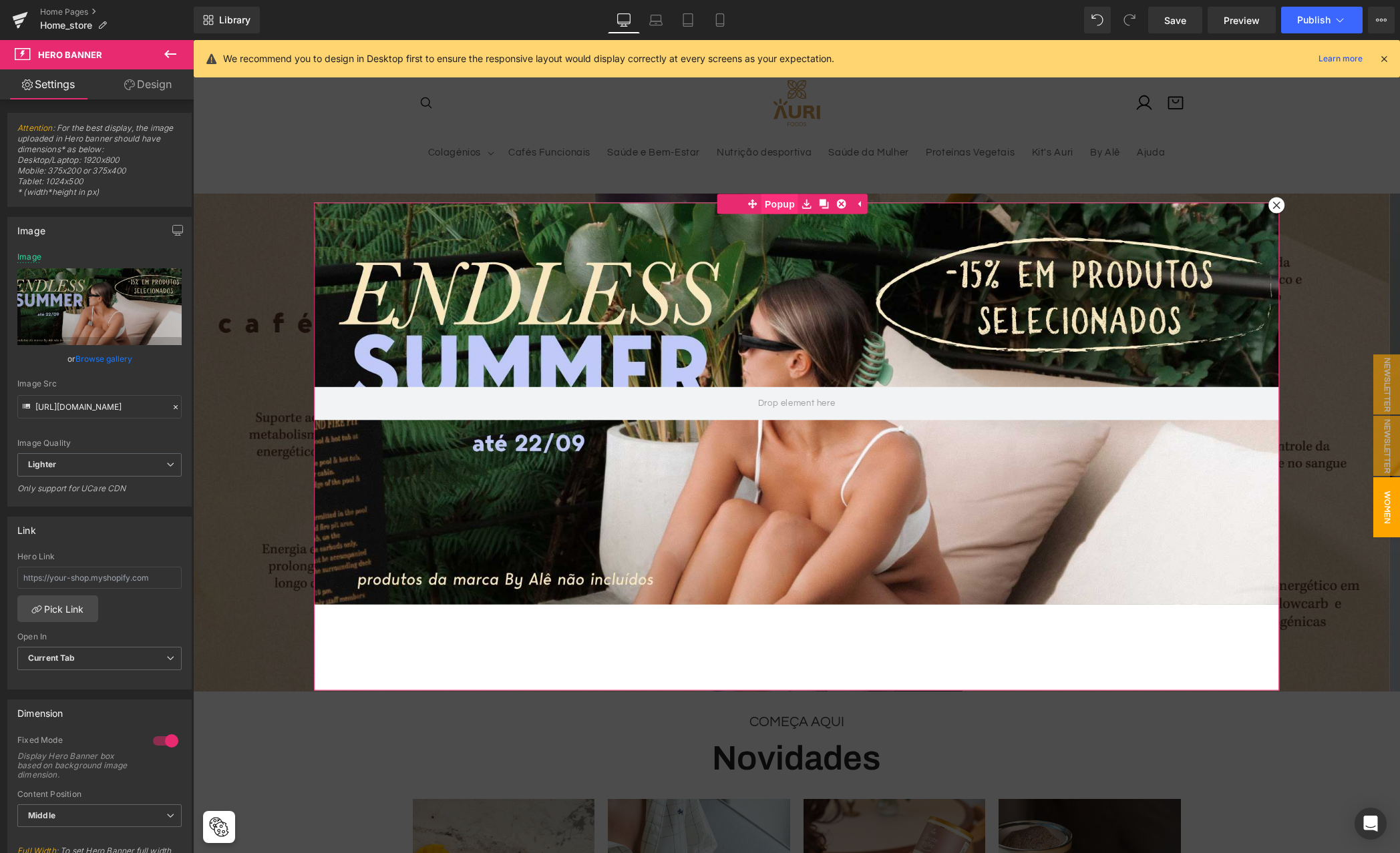
click at [774, 204] on span "Popup" at bounding box center [780, 204] width 37 height 20
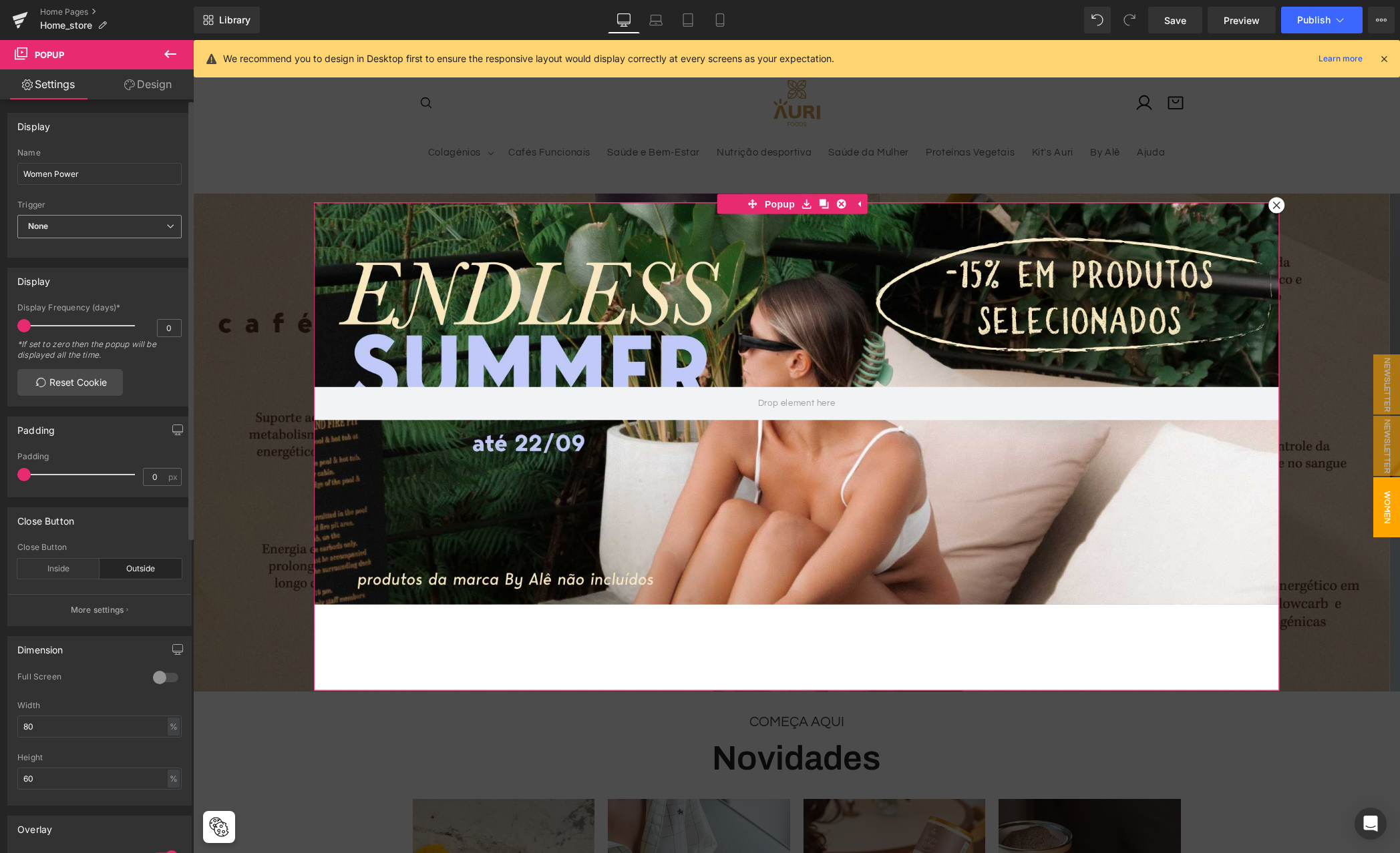
click at [154, 236] on span "None" at bounding box center [100, 226] width 164 height 23
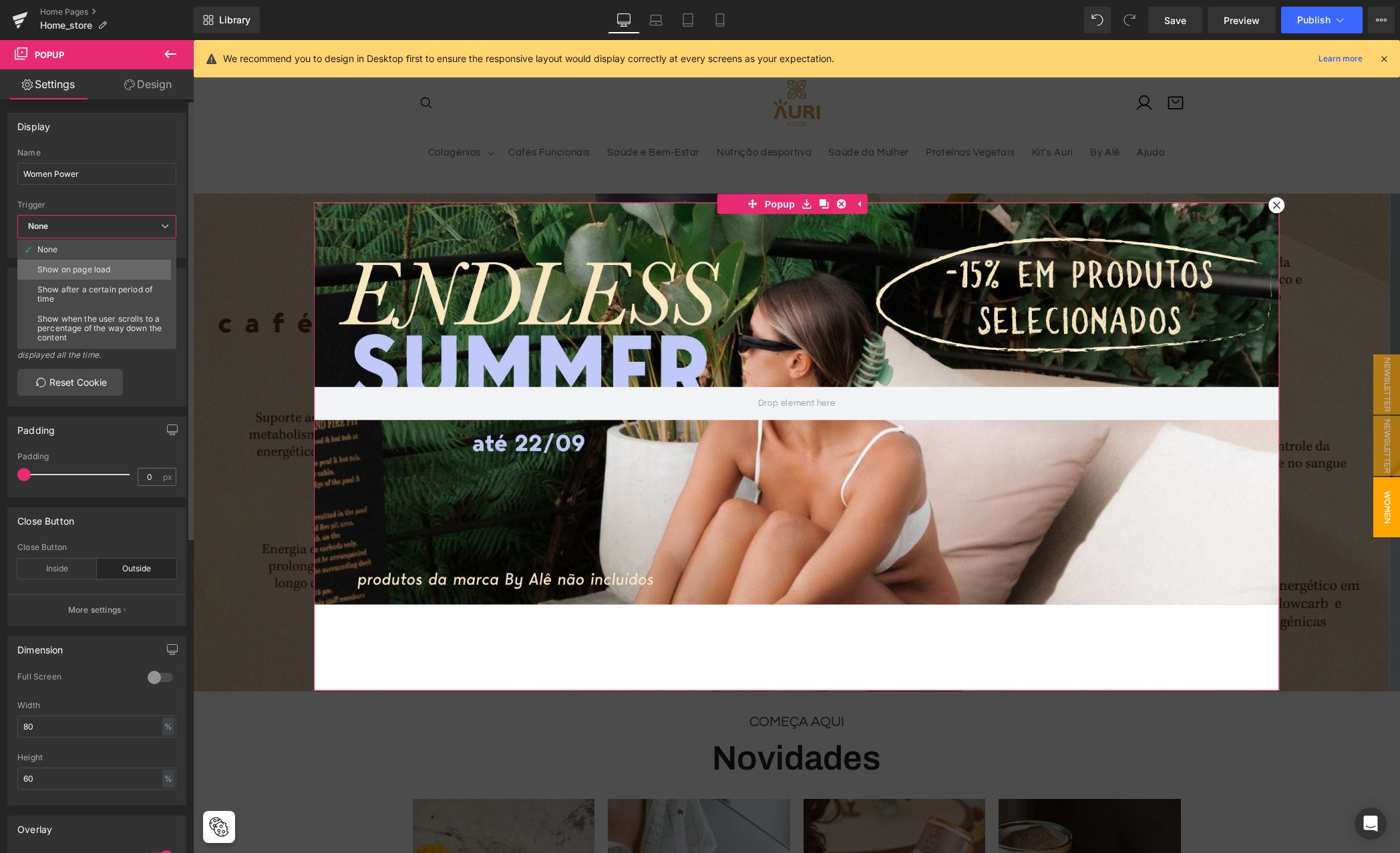
click at [103, 270] on div "Show on page load" at bounding box center [74, 270] width 73 height 9
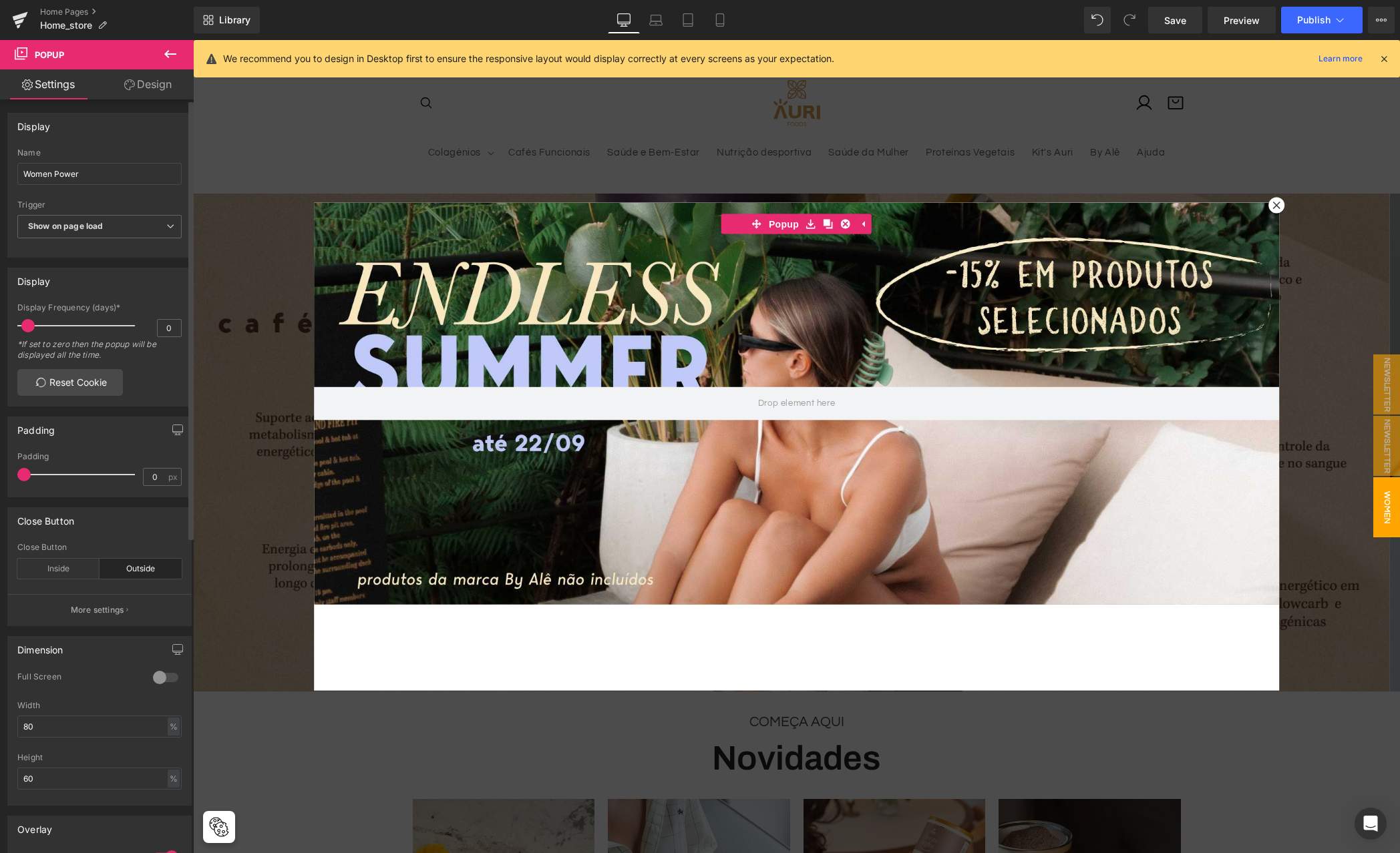
click at [31, 328] on span at bounding box center [28, 325] width 13 height 13
click at [133, 231] on span "Show on page load" at bounding box center [100, 226] width 164 height 23
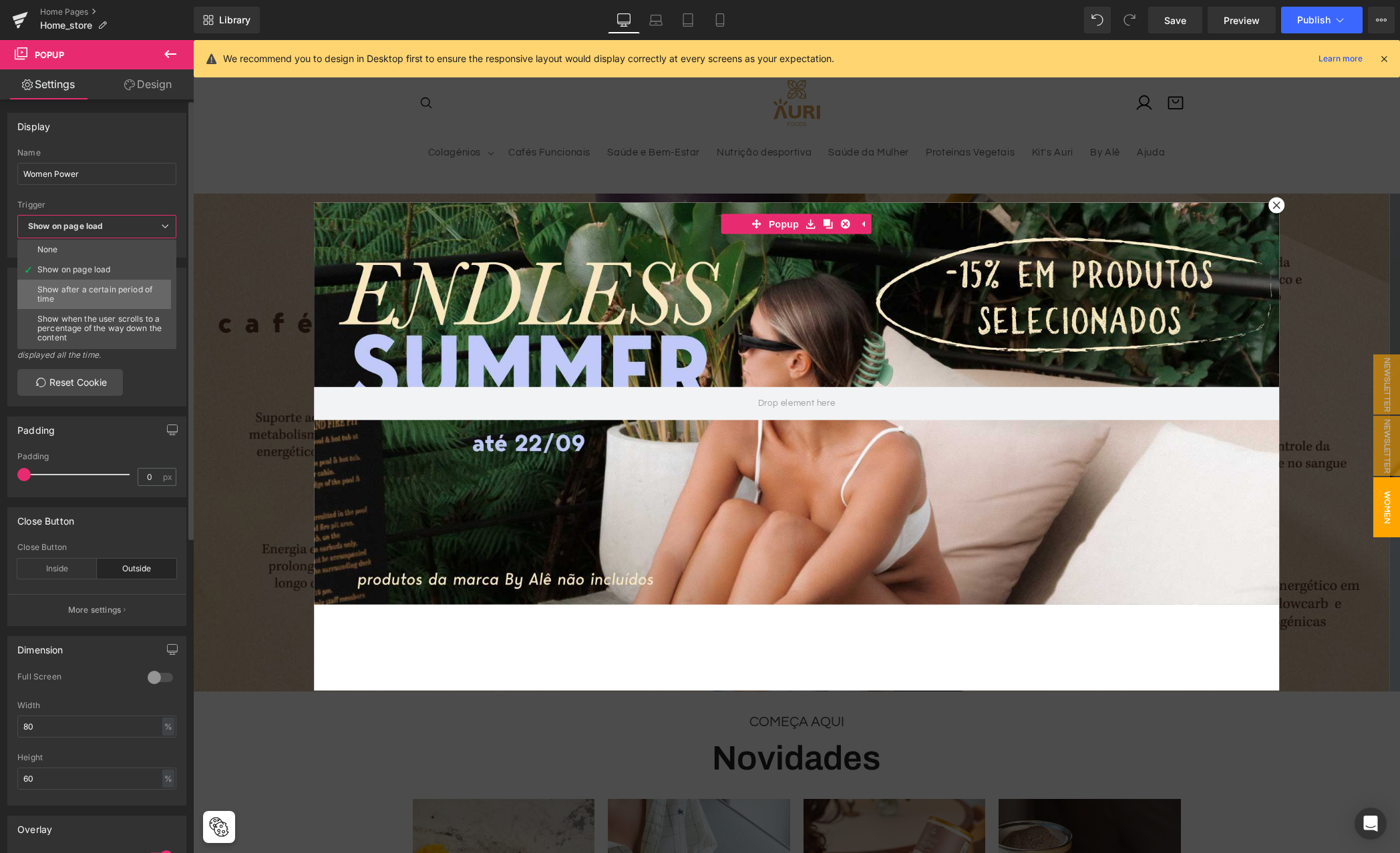
click at [91, 292] on div "Show after a certain period of time" at bounding box center [100, 294] width 125 height 18
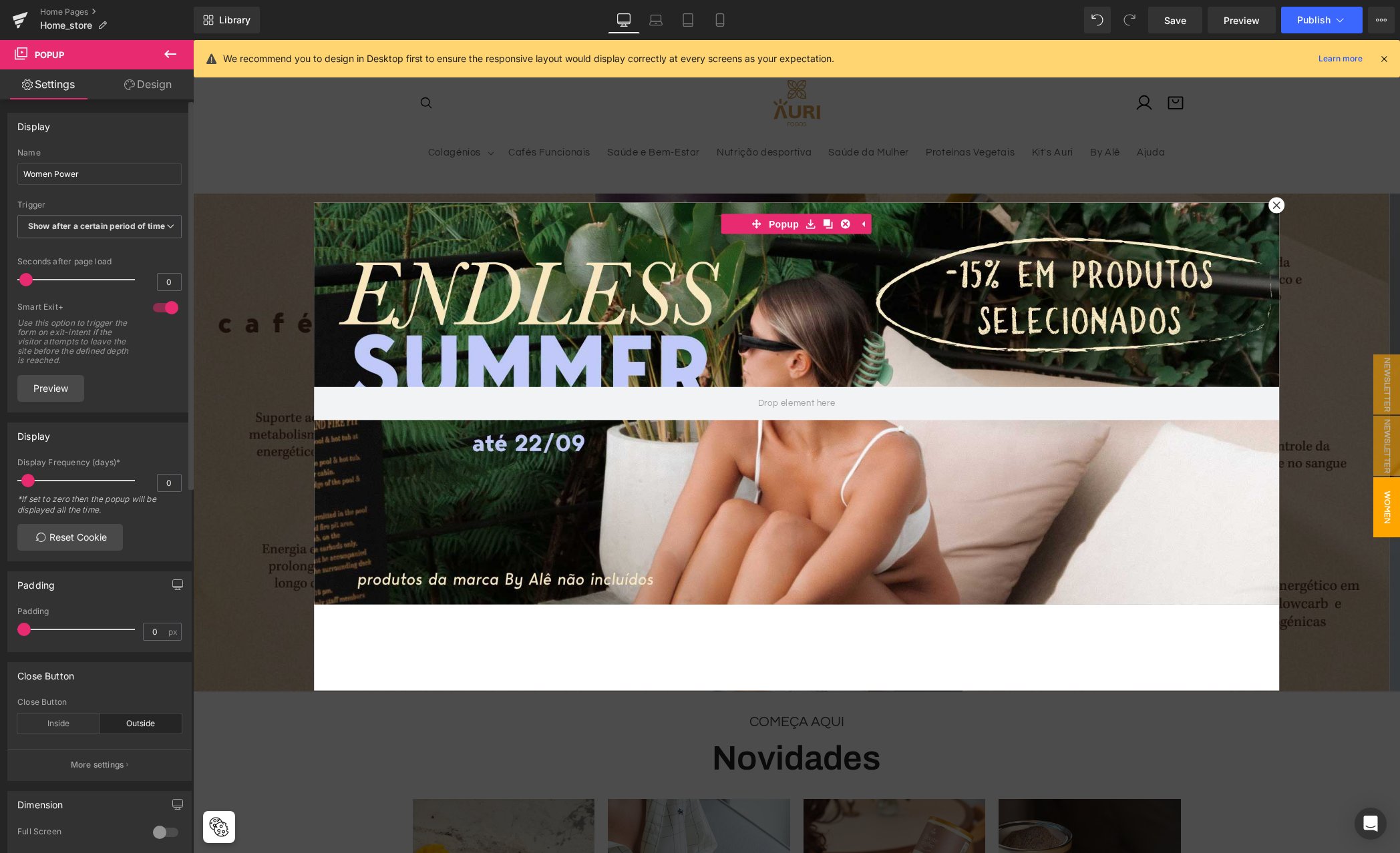
click at [26, 286] on span at bounding box center [26, 279] width 13 height 13
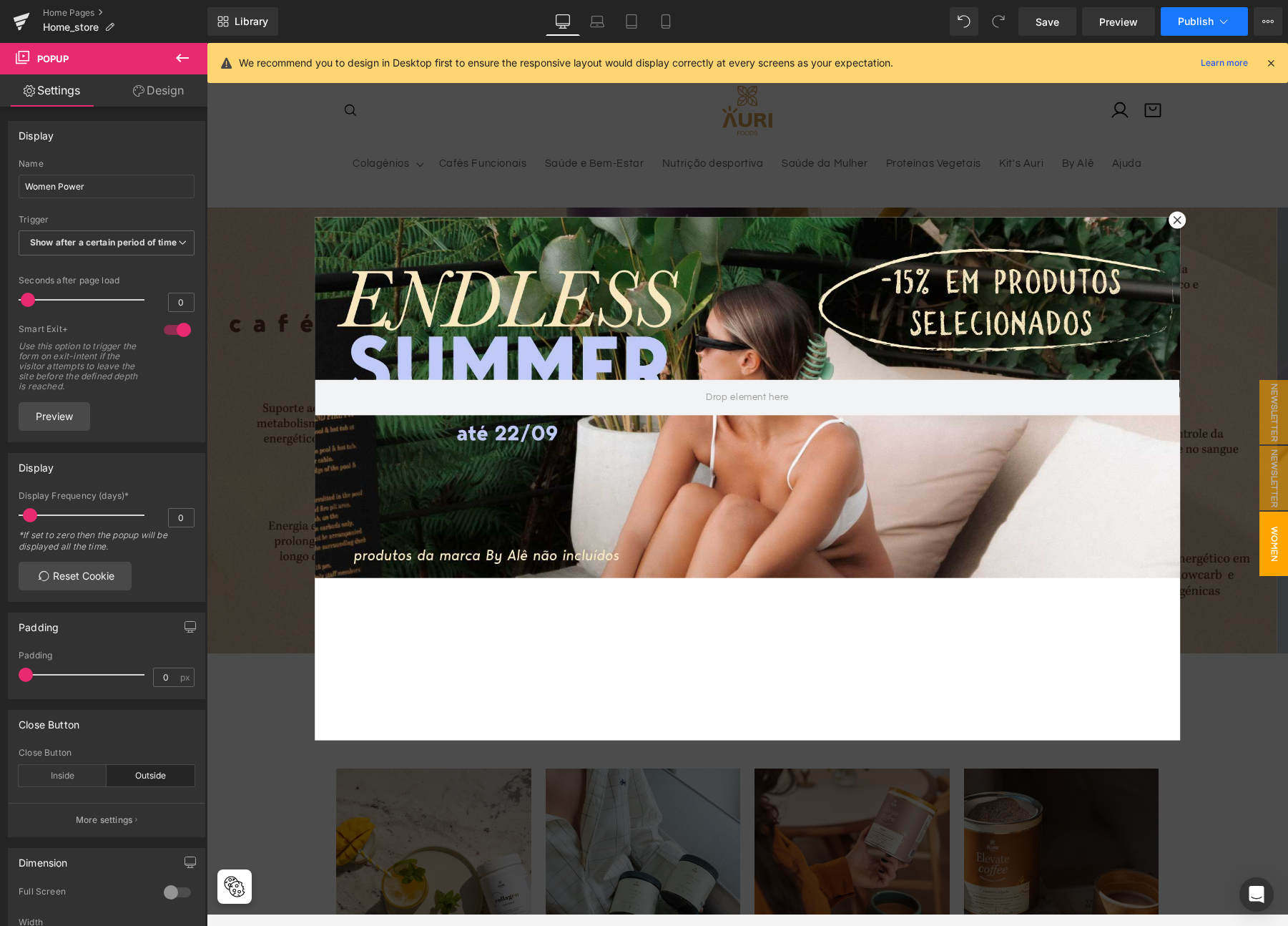
click at [1184, 28] on button "Publish" at bounding box center [1204, 21] width 87 height 29
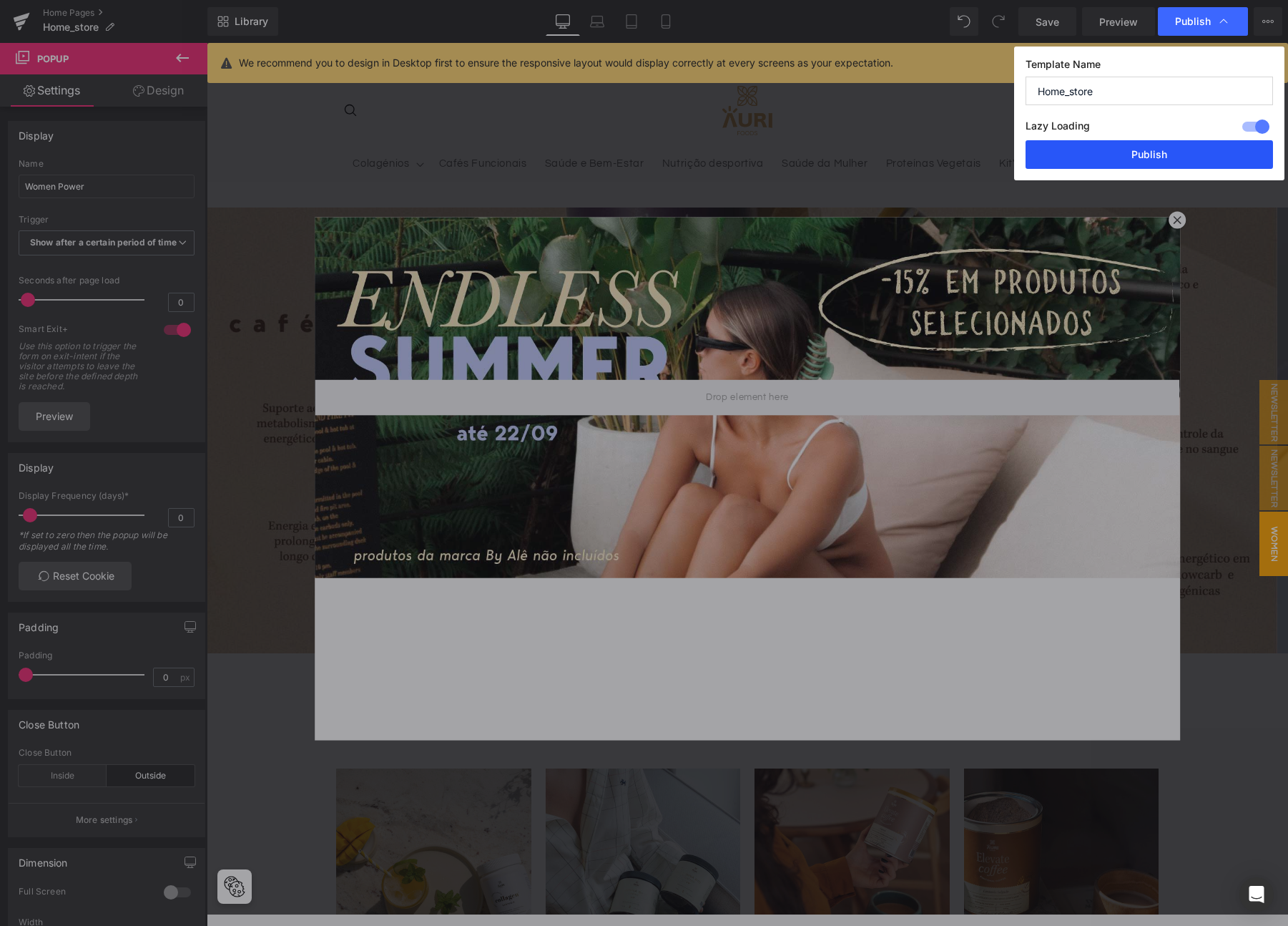
click at [1118, 153] on button "Publish" at bounding box center [1149, 154] width 248 height 29
